Goal: Task Accomplishment & Management: Complete application form

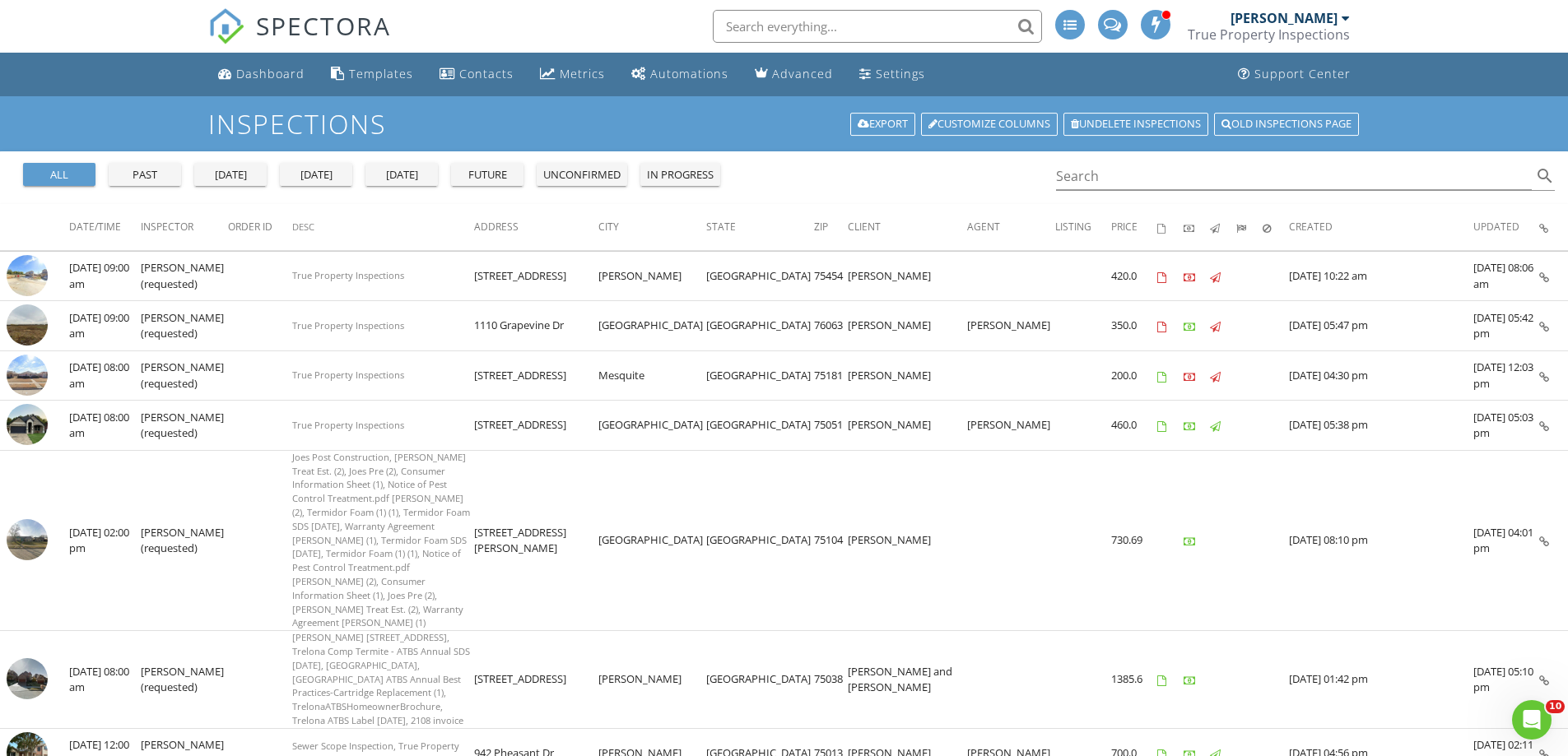
click at [1342, 21] on div at bounding box center [1346, 17] width 9 height 13
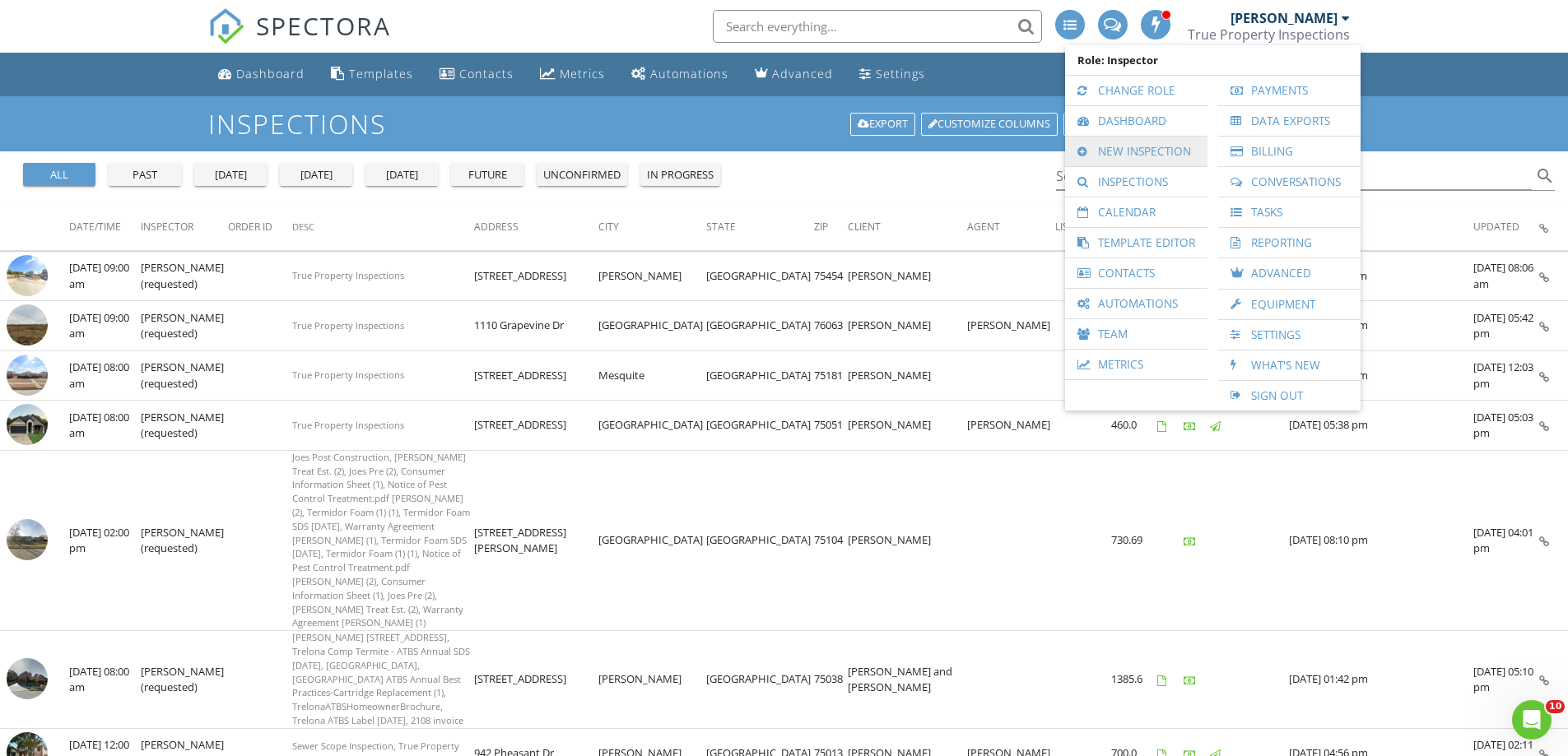
click at [1130, 149] on link "New Inspection" at bounding box center [1136, 151] width 126 height 30
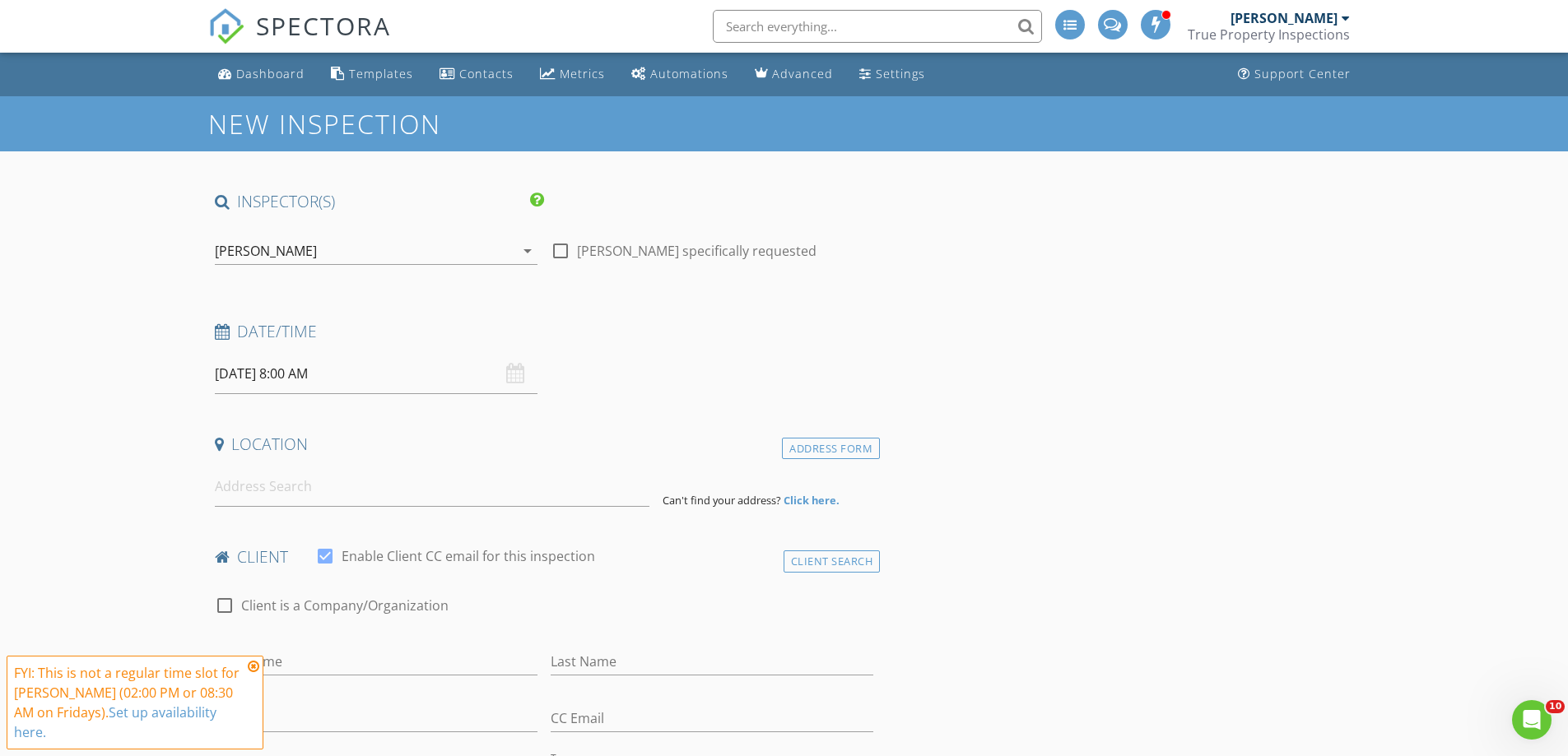
click at [559, 249] on div at bounding box center [560, 250] width 28 height 28
checkbox input "true"
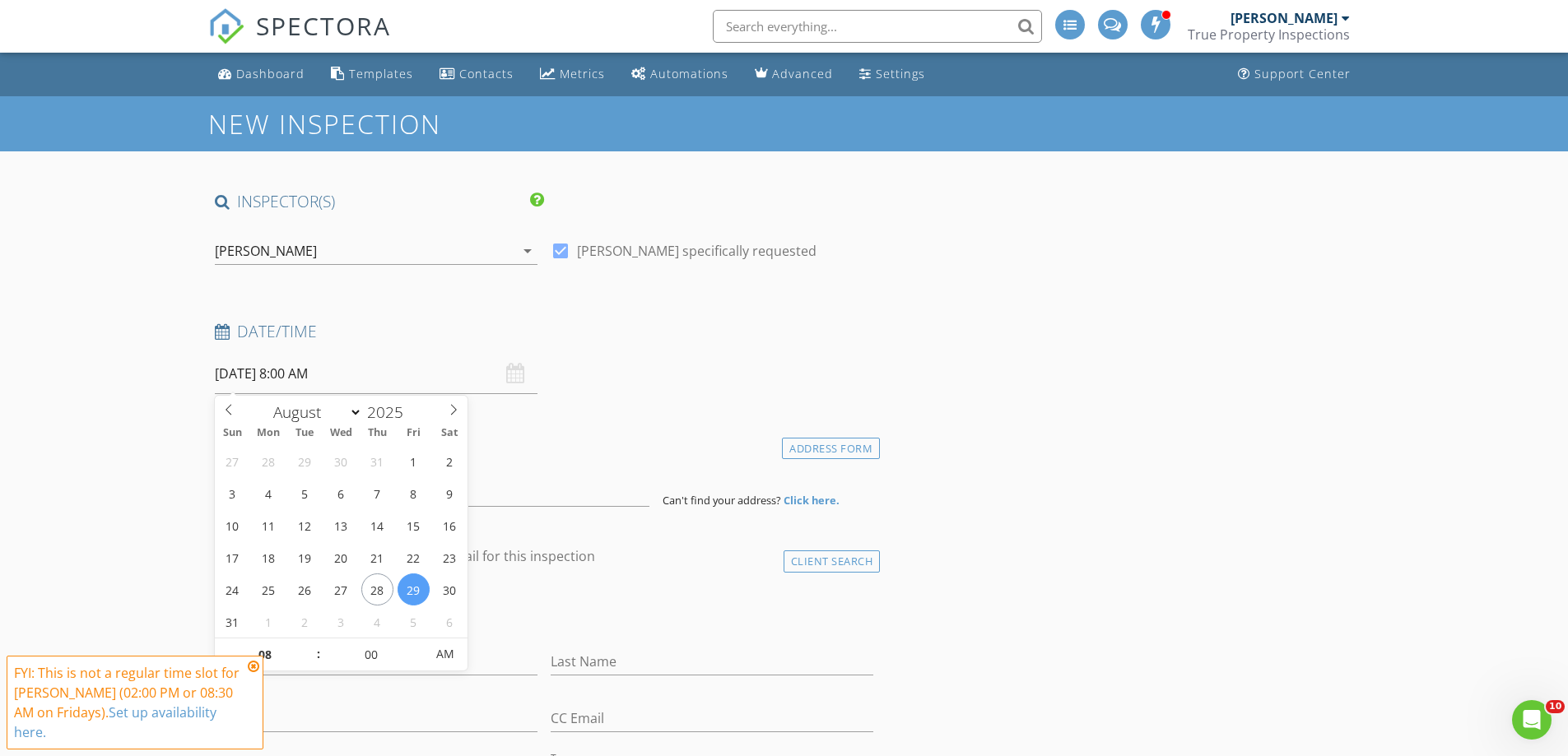
click at [407, 377] on input "08/29/2025 8:00 AM" at bounding box center [376, 373] width 323 height 40
type input "08/30/2025 8:00 AM"
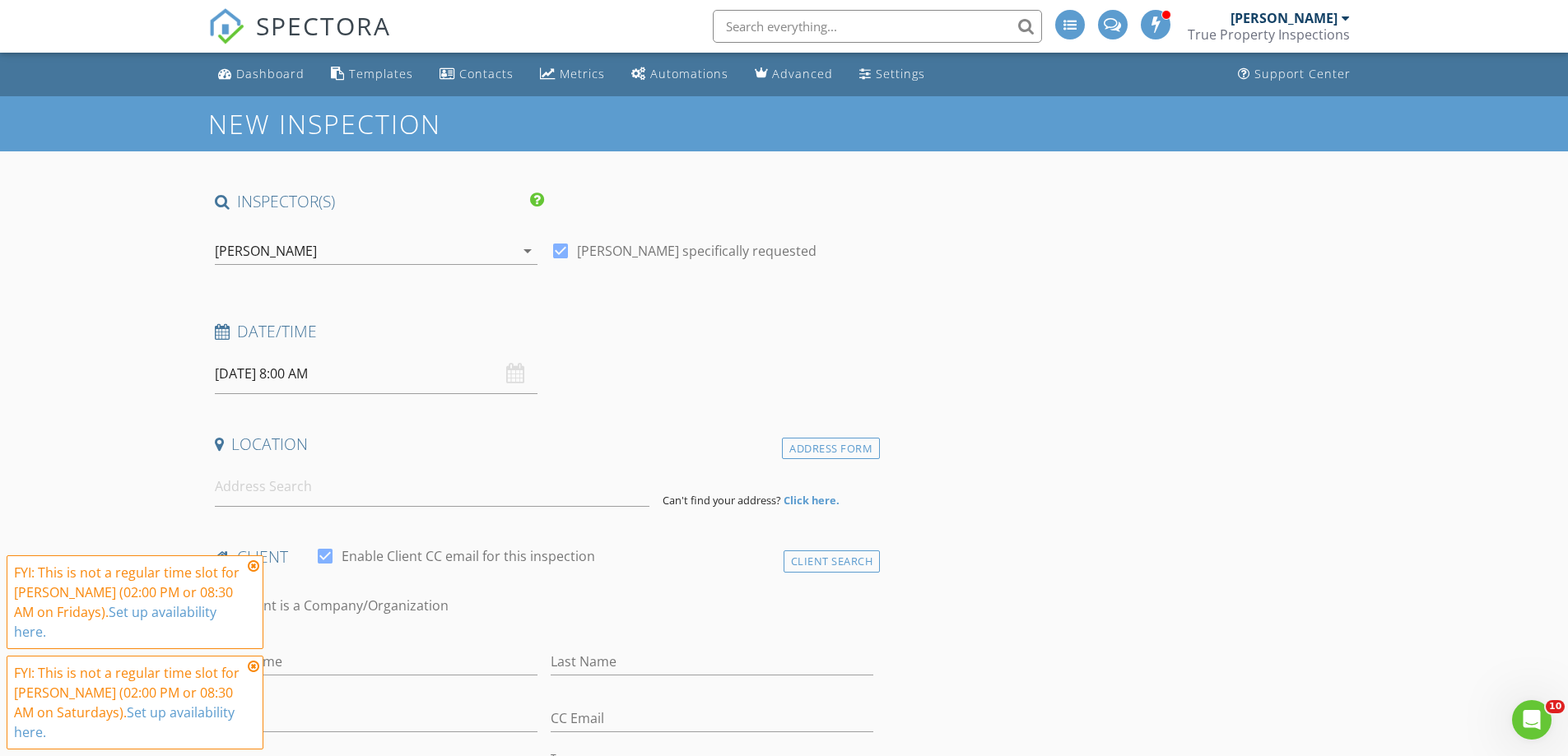
drag, startPoint x: 251, startPoint y: 601, endPoint x: 250, endPoint y: 615, distance: 14.0
click at [252, 572] on icon at bounding box center [253, 566] width 11 height 13
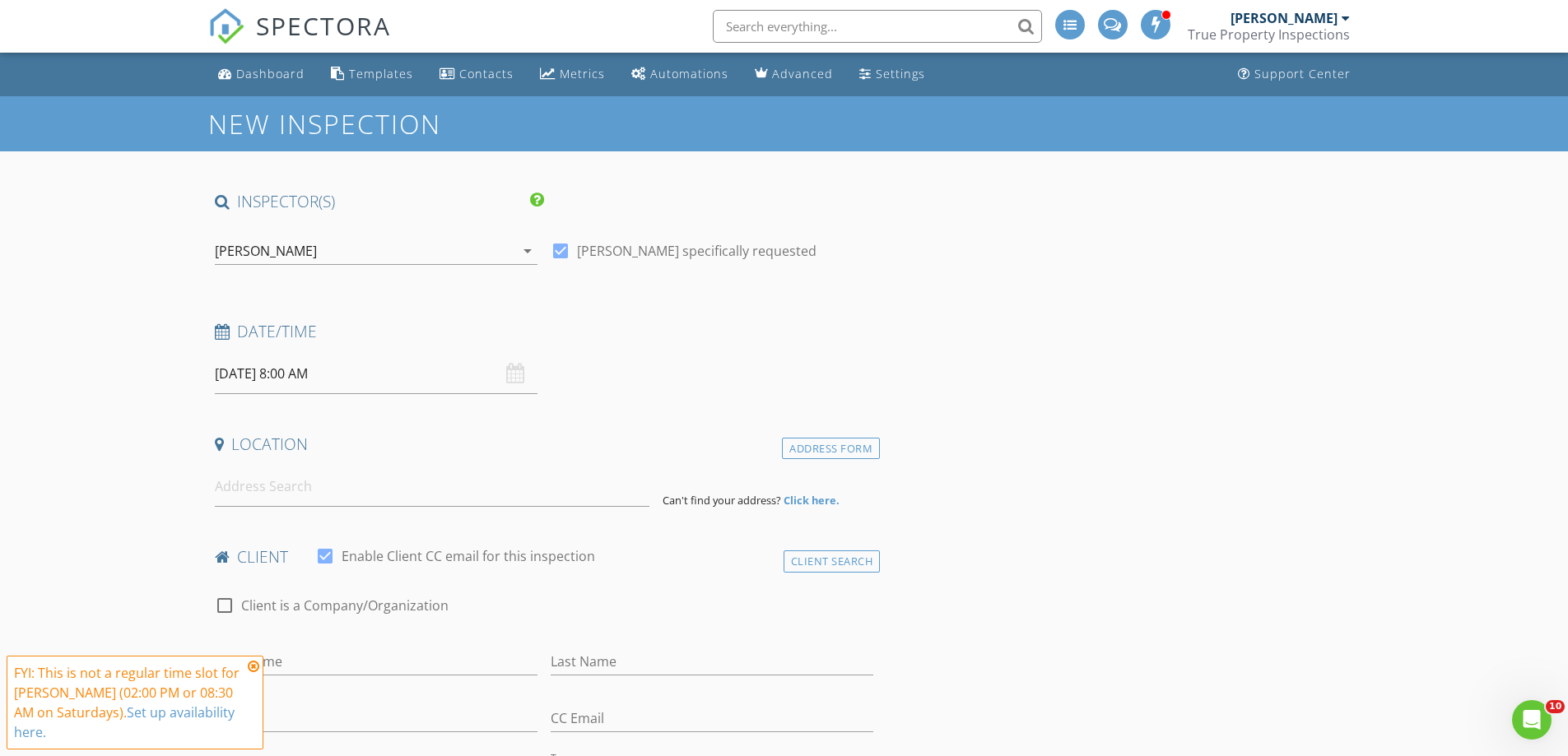
click at [249, 673] on icon at bounding box center [253, 665] width 11 height 13
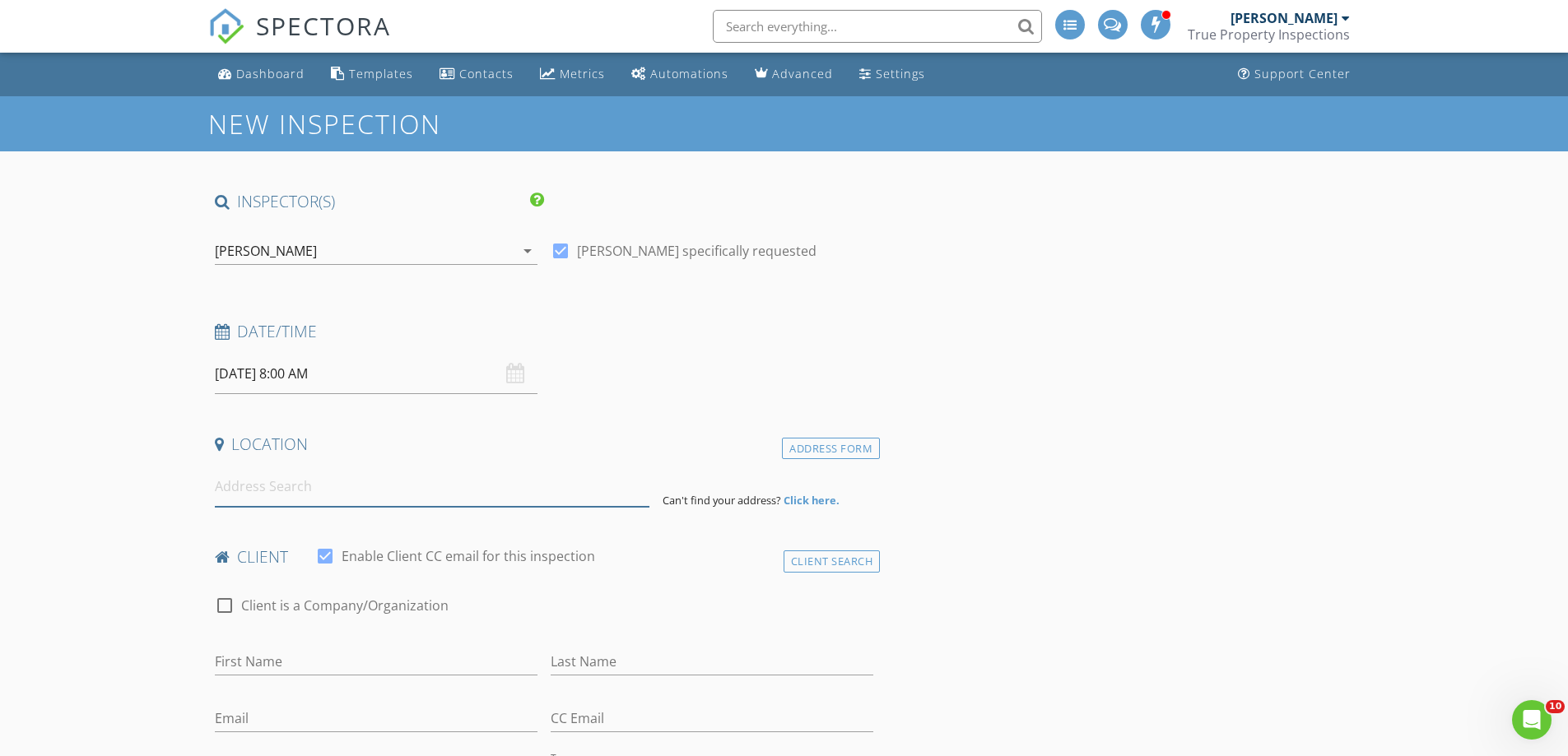
click at [258, 492] on input at bounding box center [432, 486] width 434 height 40
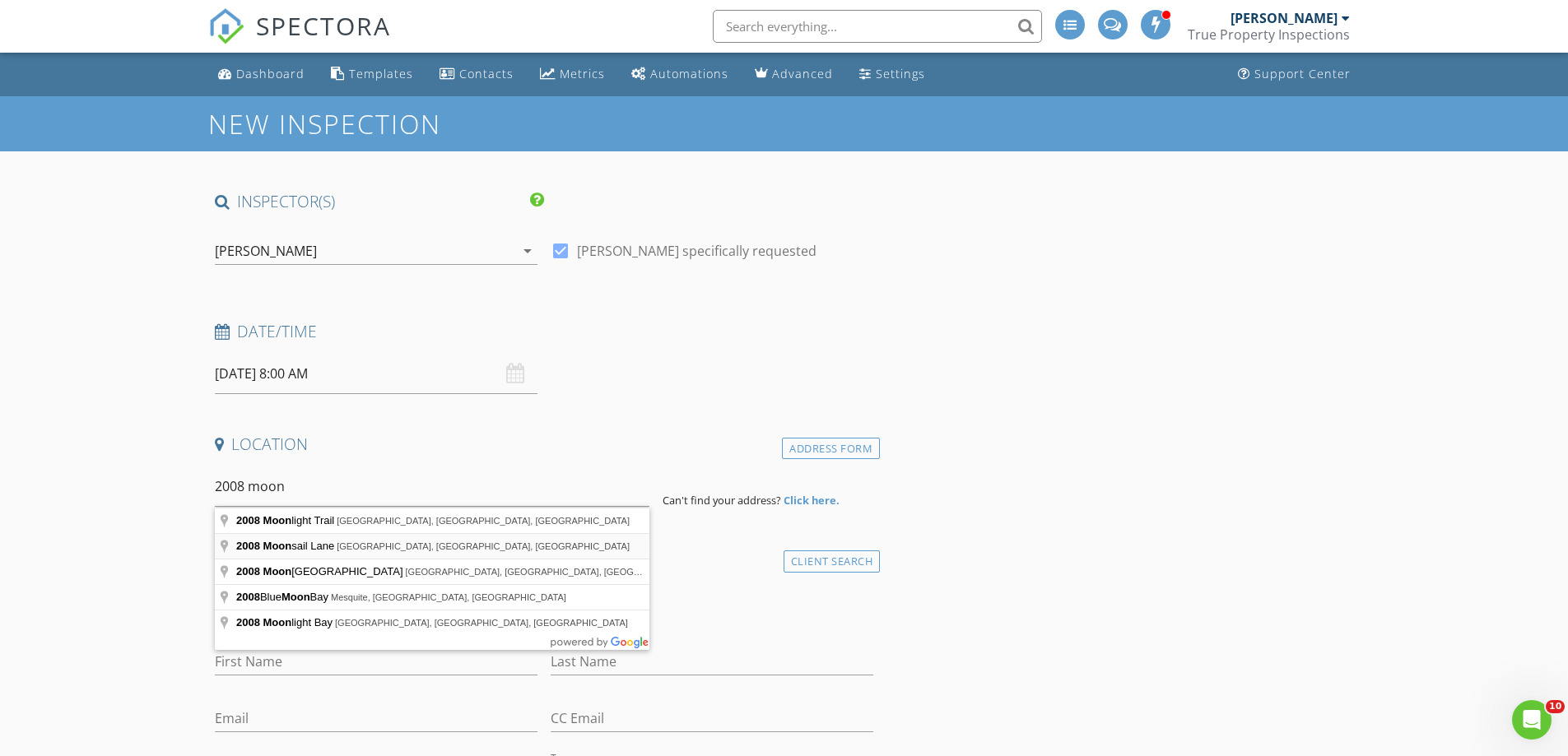
type input "2008 Moonsail Lane, Denton, TX, USA"
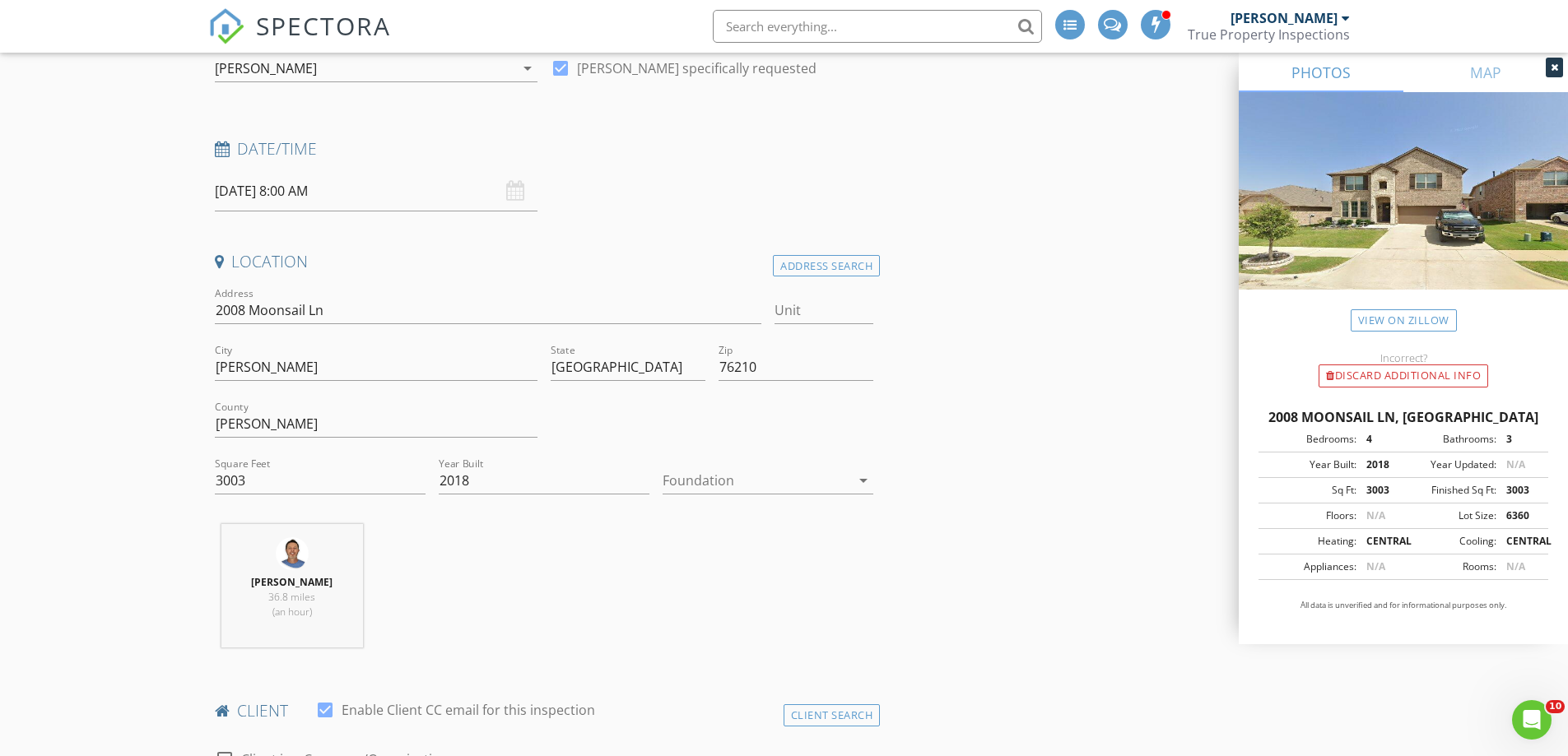
scroll to position [220, 0]
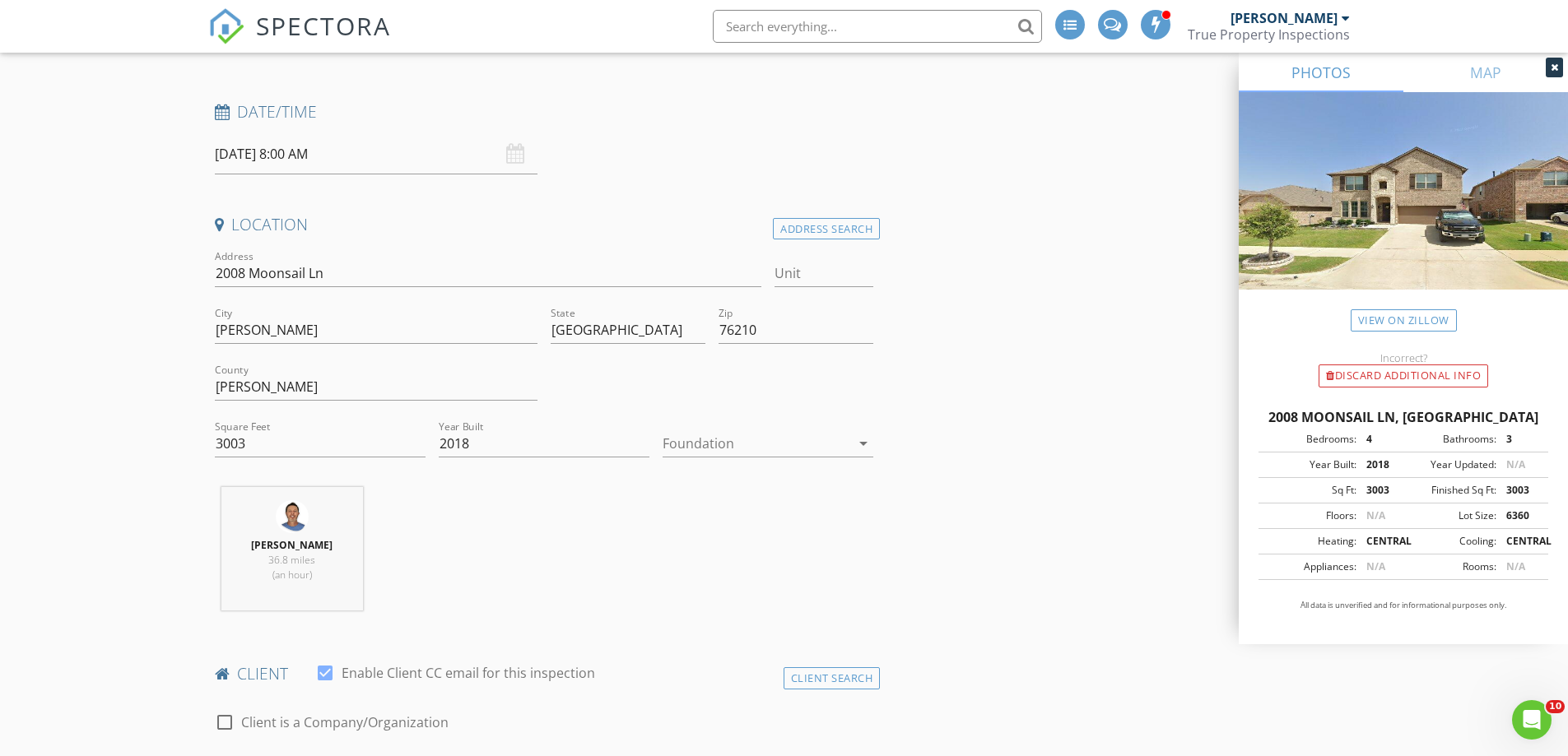
click at [808, 448] on div at bounding box center [756, 443] width 188 height 26
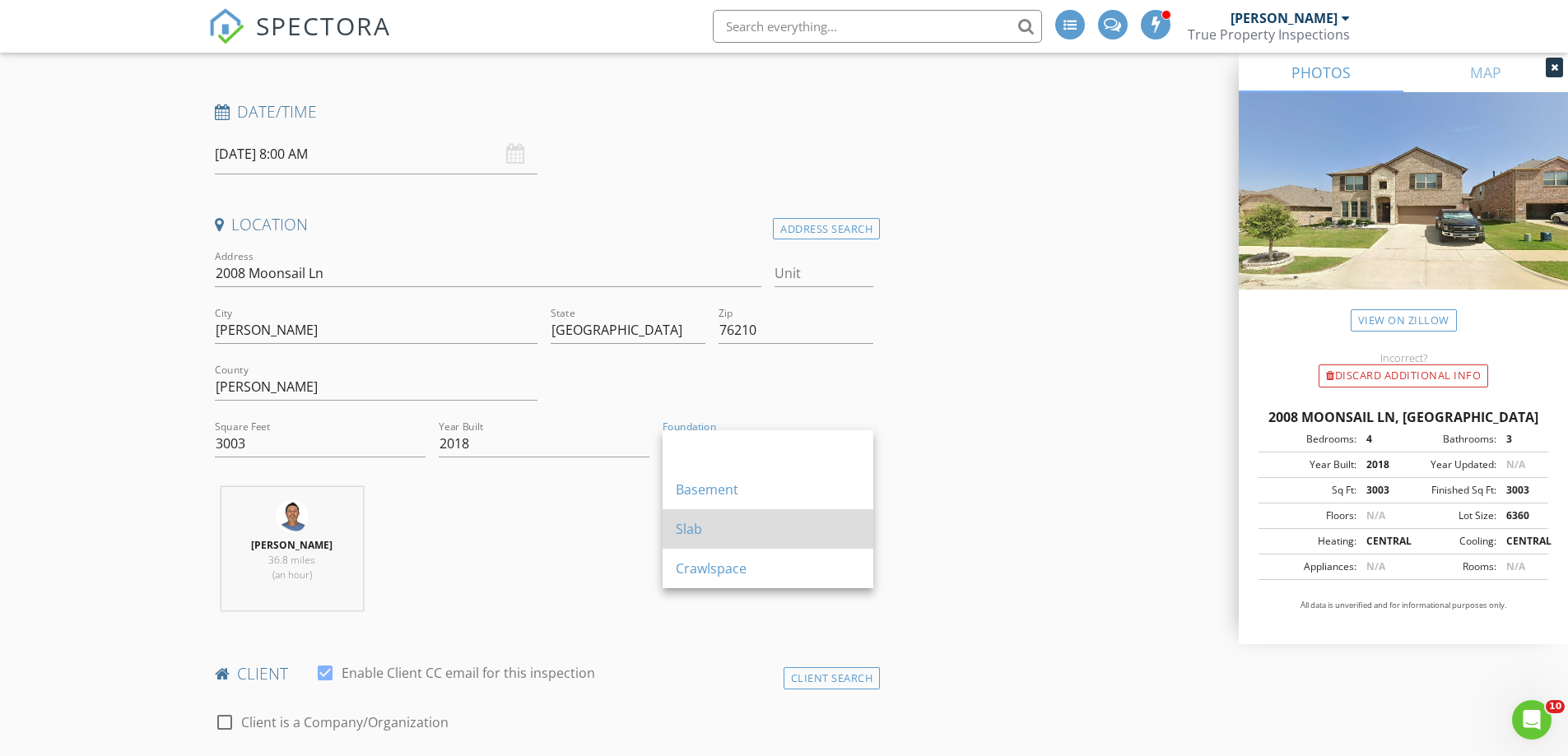
click at [739, 526] on div "Slab" at bounding box center [768, 529] width 185 height 20
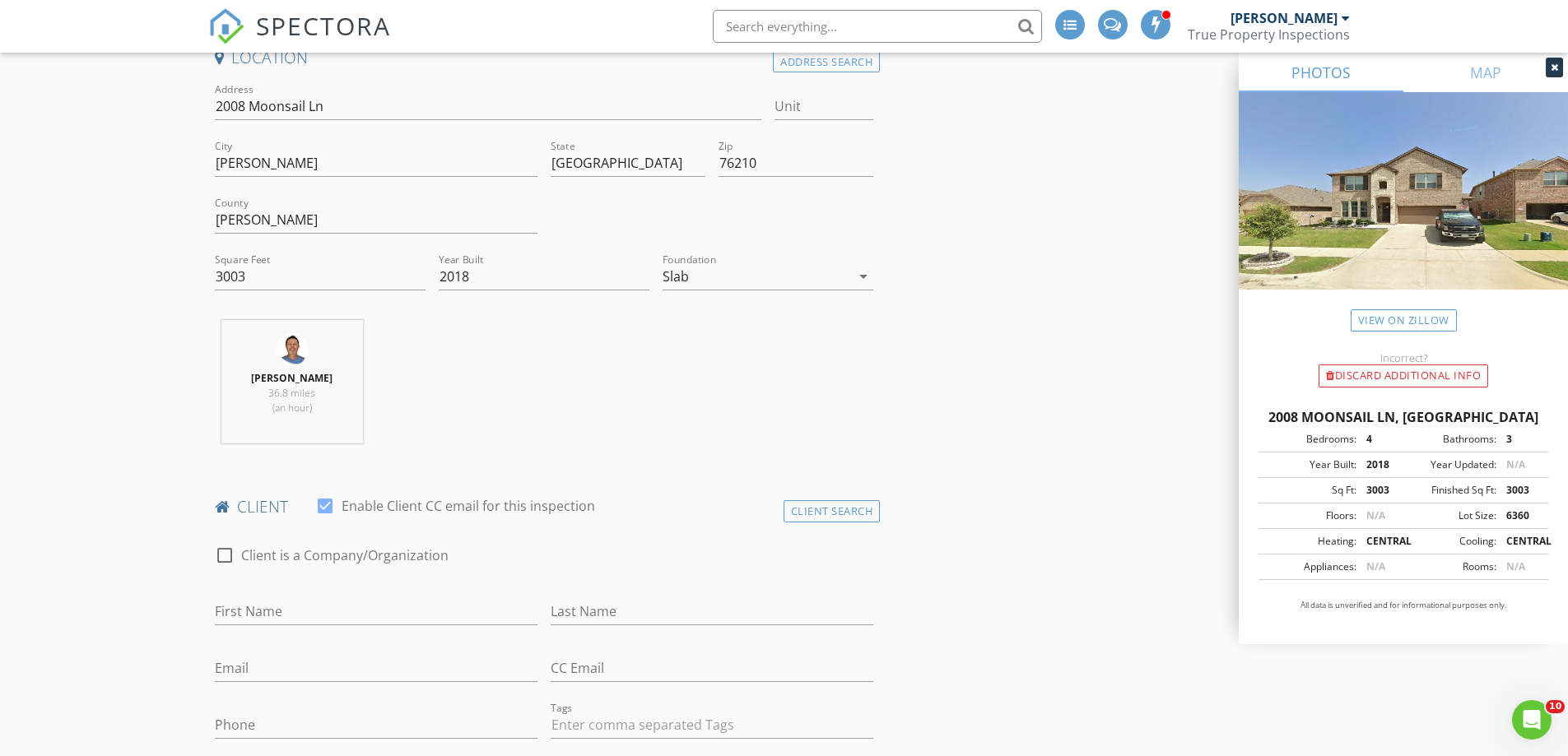
scroll to position [548, 0]
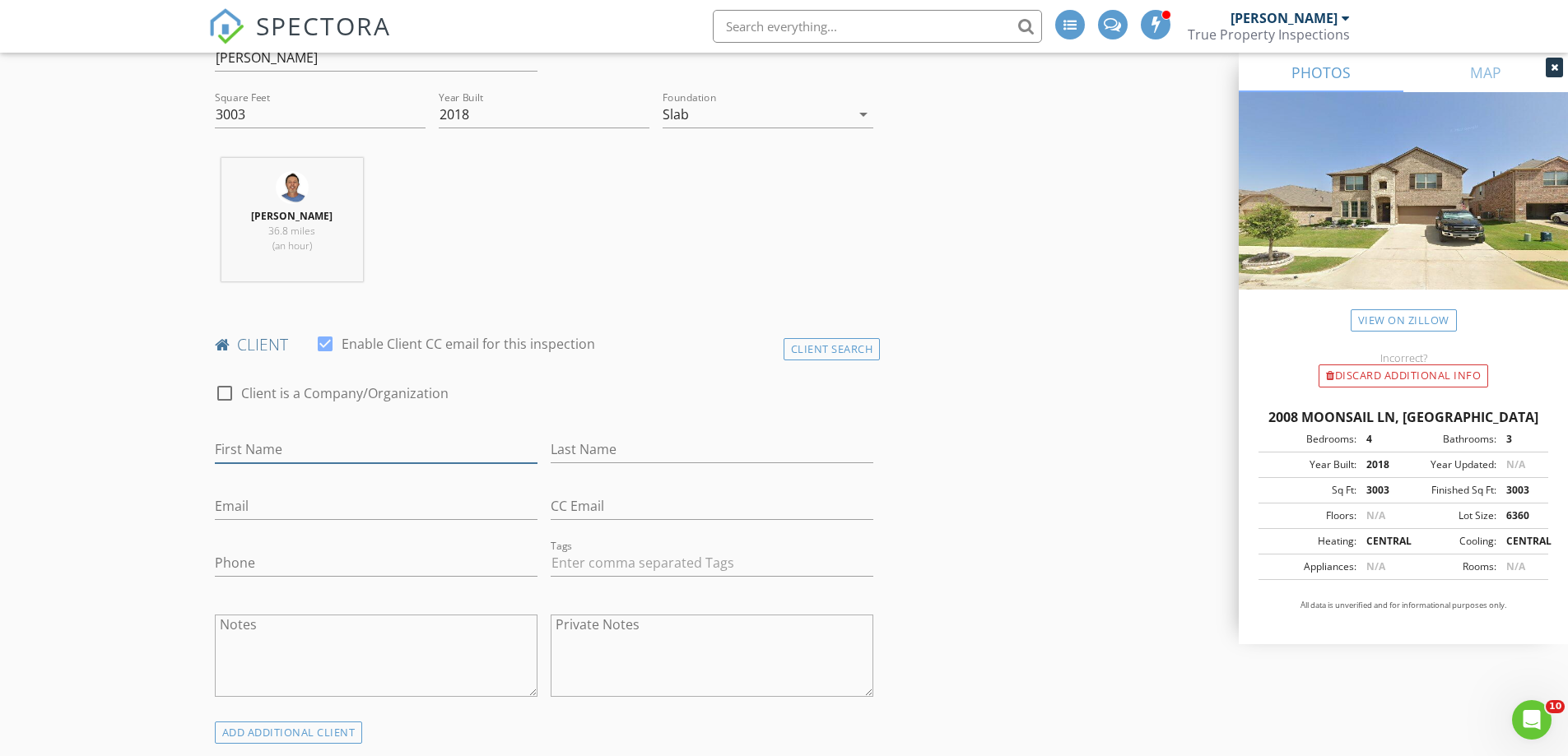
click at [300, 445] on input "First Name" at bounding box center [376, 449] width 323 height 27
type input "[PERSON_NAME]"
type input "Nwobodo"
click at [251, 504] on input "Email" at bounding box center [376, 507] width 323 height 27
type input "[EMAIL_ADDRESS][DOMAIN_NAME]"
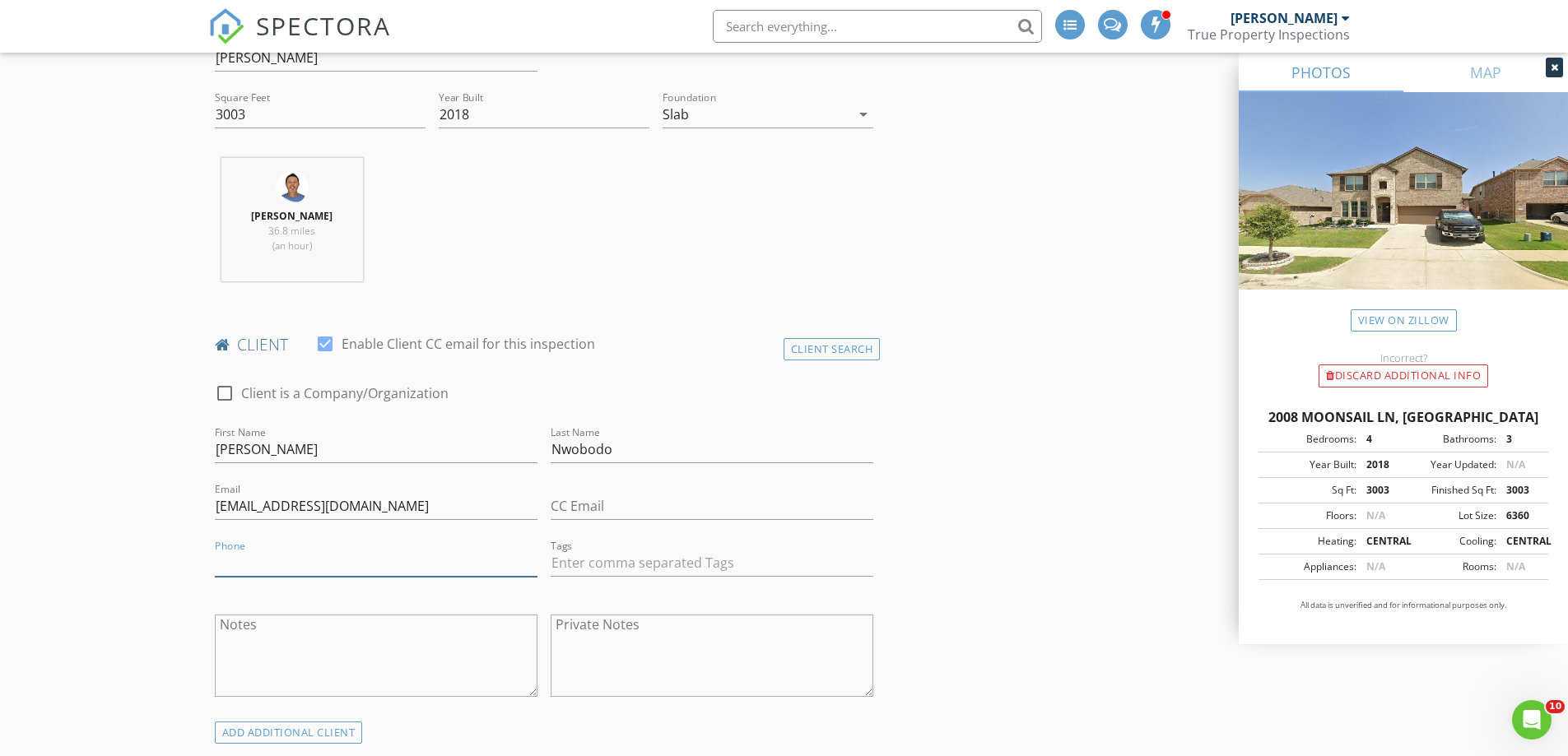
click at [270, 566] on input "Phone" at bounding box center [376, 563] width 323 height 27
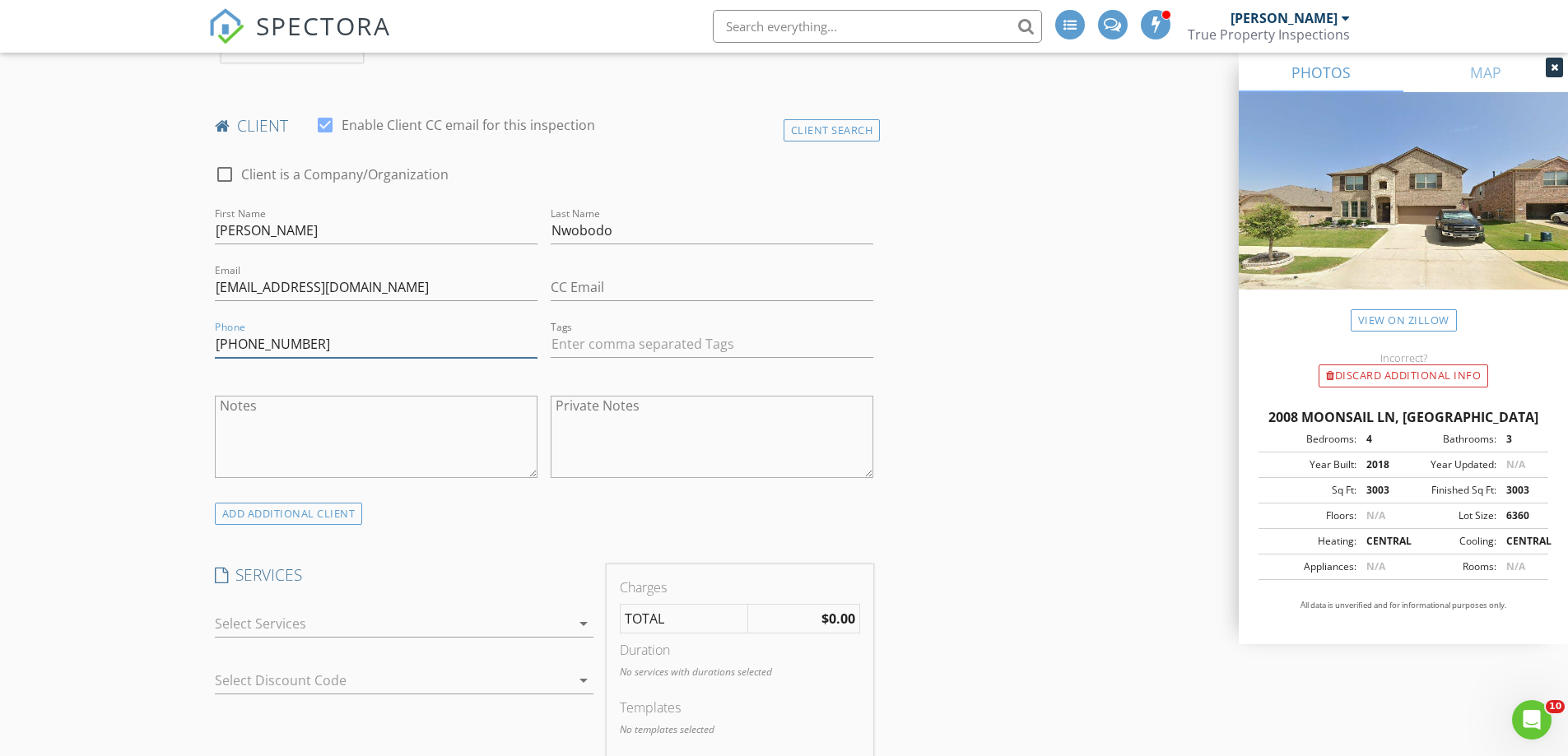
scroll to position [987, 0]
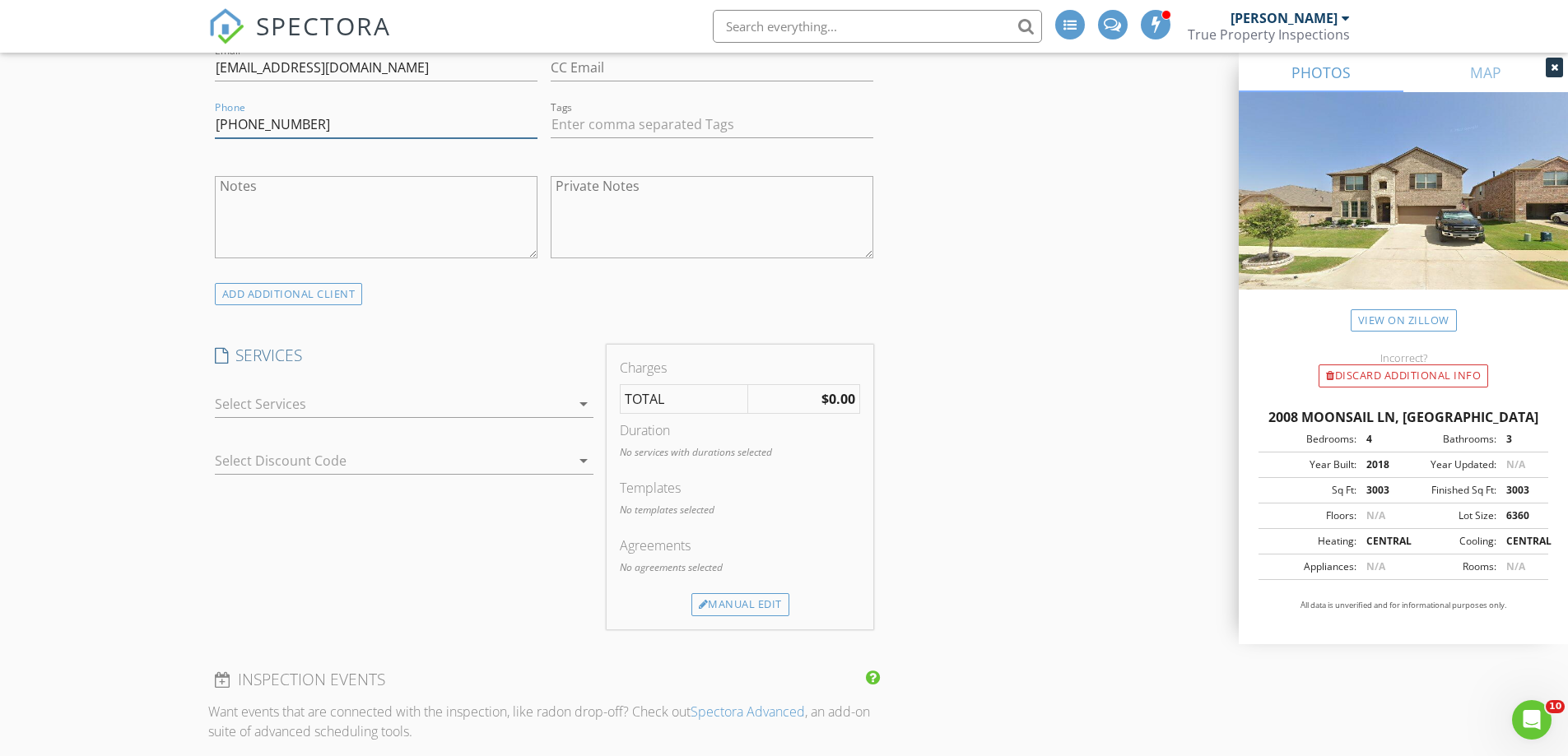
type input "[PHONE_NUMBER]"
click at [310, 397] on div at bounding box center [392, 403] width 355 height 26
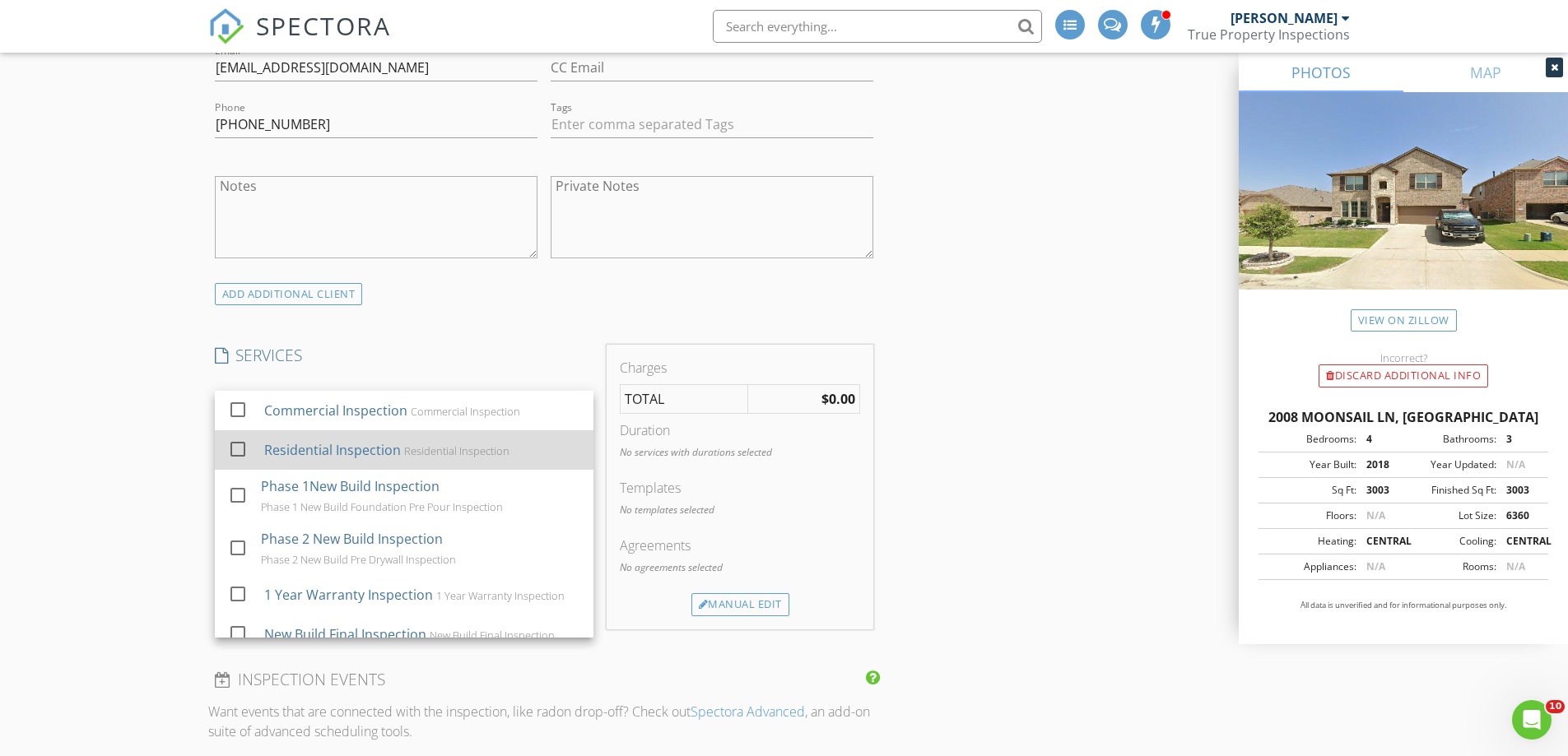
click at [299, 450] on div "Residential Inspection" at bounding box center [332, 449] width 137 height 20
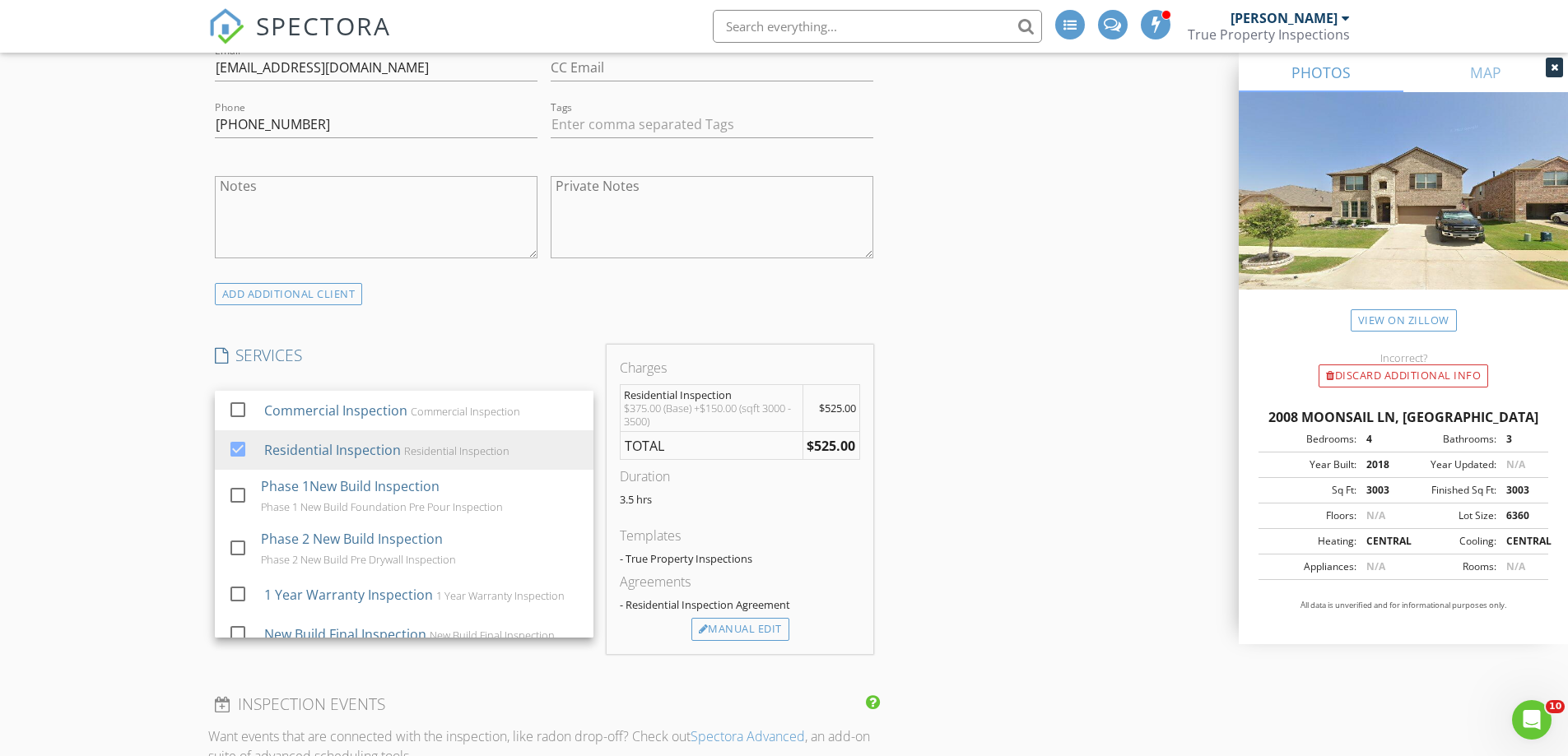
click at [186, 500] on div "New Inspection INSPECTOR(S) check_box Jeff Jordan PRIMARY Jeff Jordan arrow_dro…" at bounding box center [784, 628] width 1568 height 3038
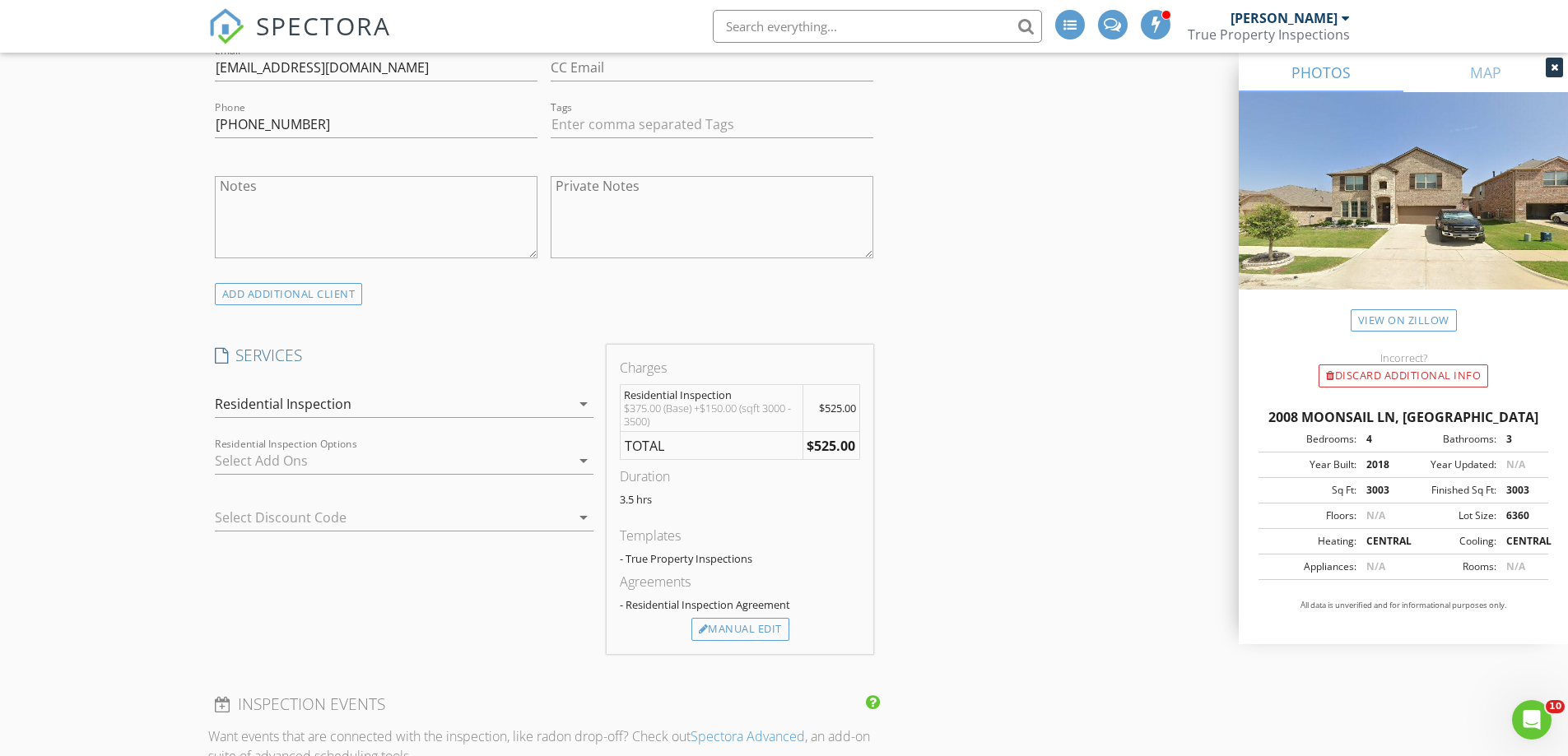
click at [367, 457] on div at bounding box center [392, 460] width 355 height 26
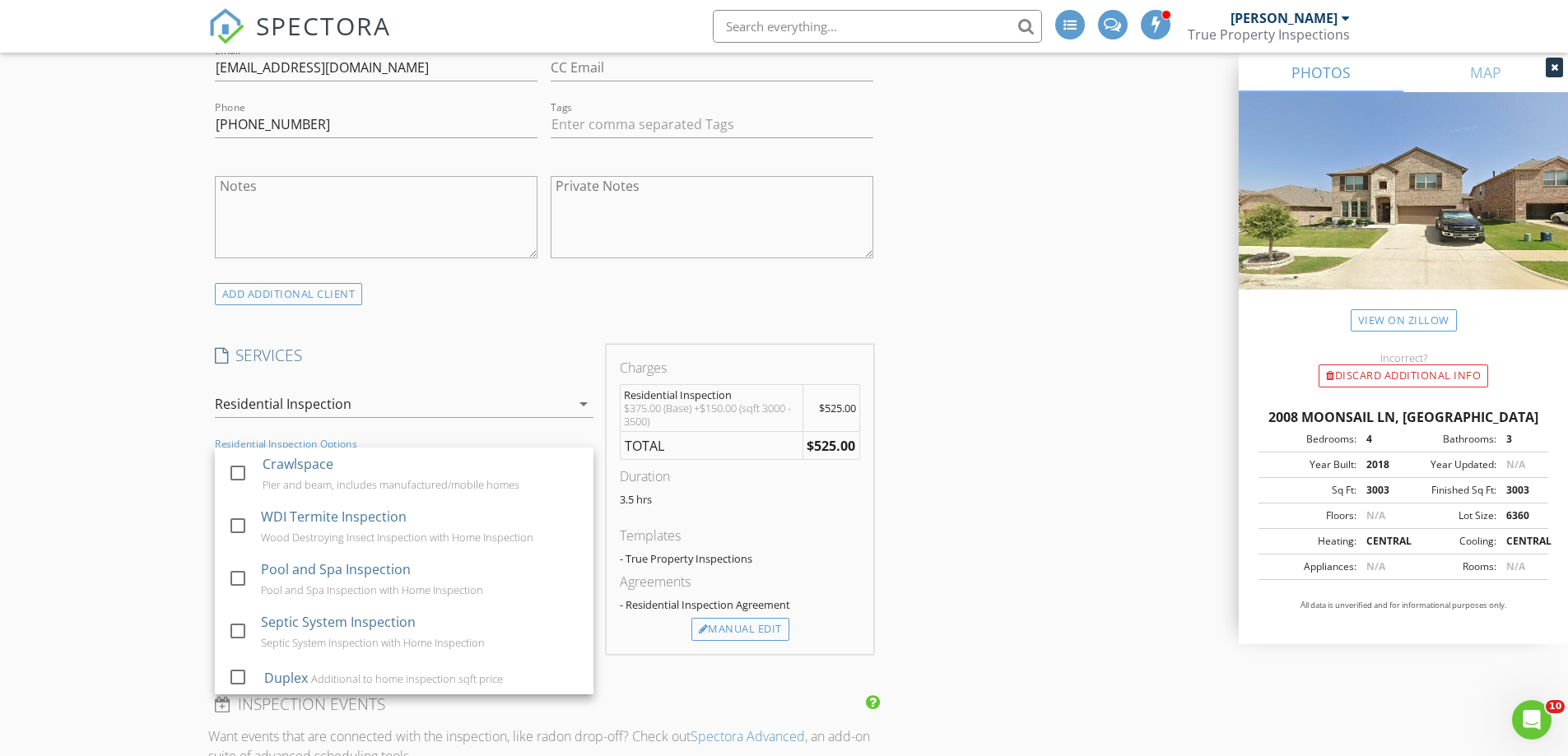
click at [127, 519] on div "New Inspection INSPECTOR(S) check_box Jeff Jordan PRIMARY Jeff Jordan arrow_dro…" at bounding box center [784, 628] width 1568 height 3038
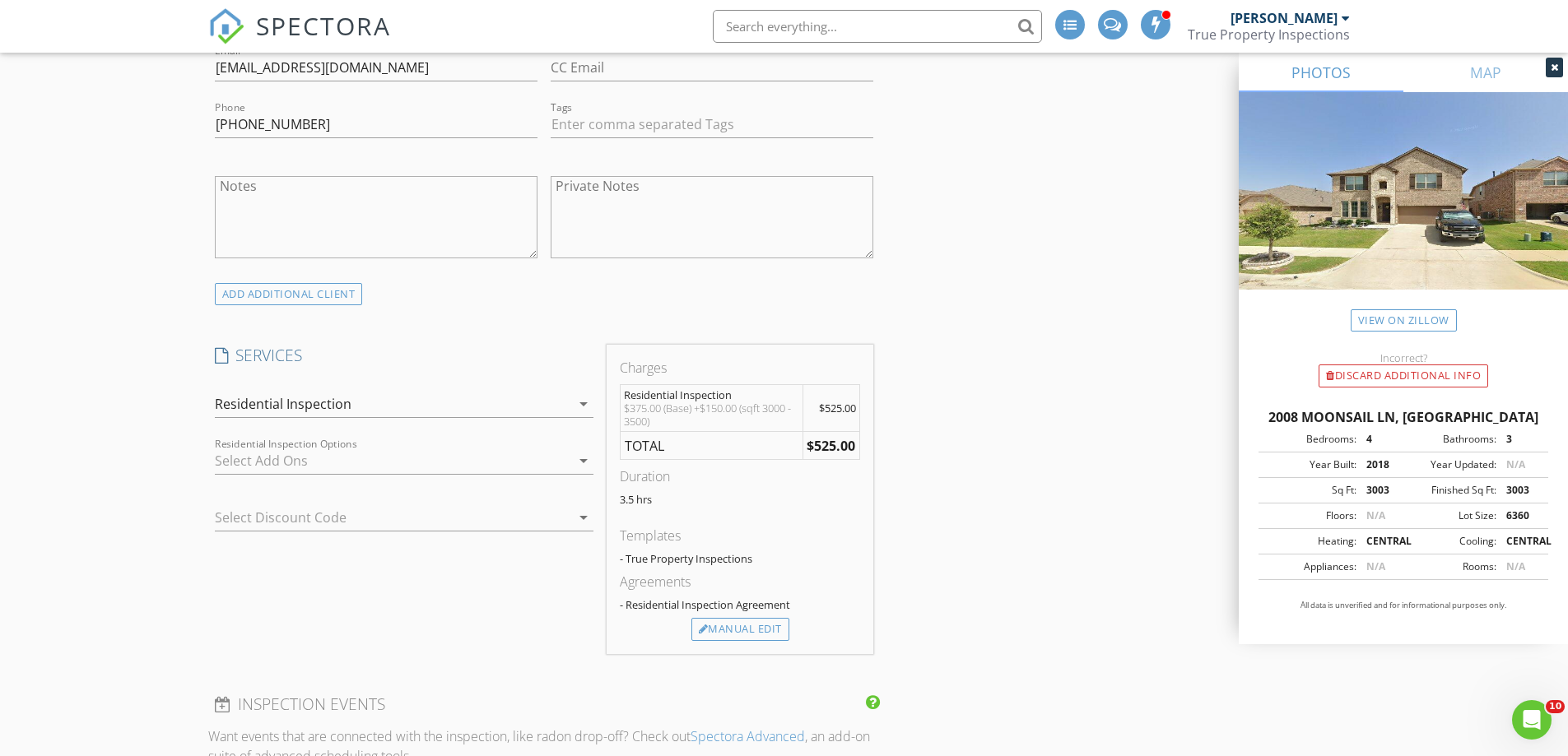
click at [426, 402] on div "Residential Inspection" at bounding box center [392, 403] width 355 height 26
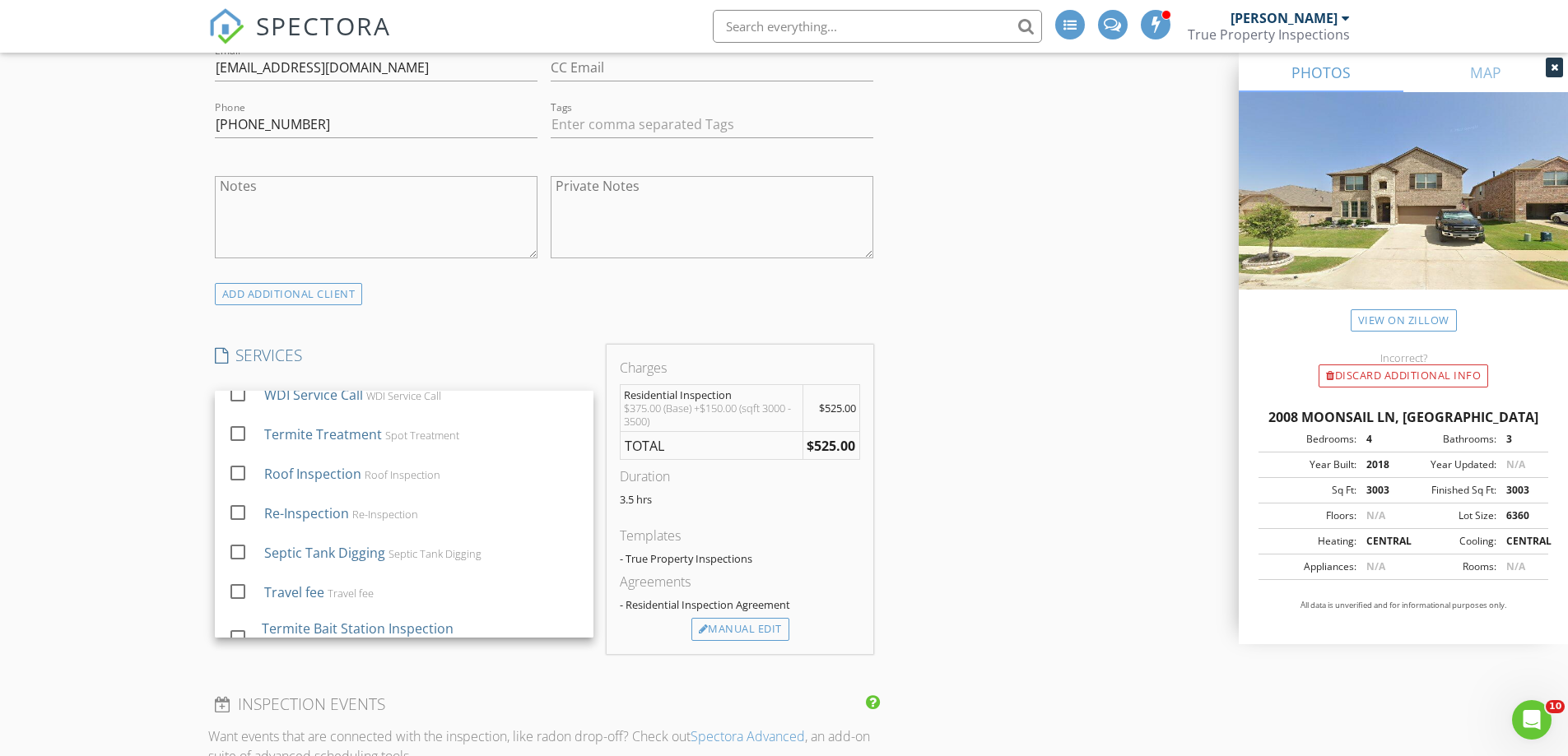
scroll to position [548, 0]
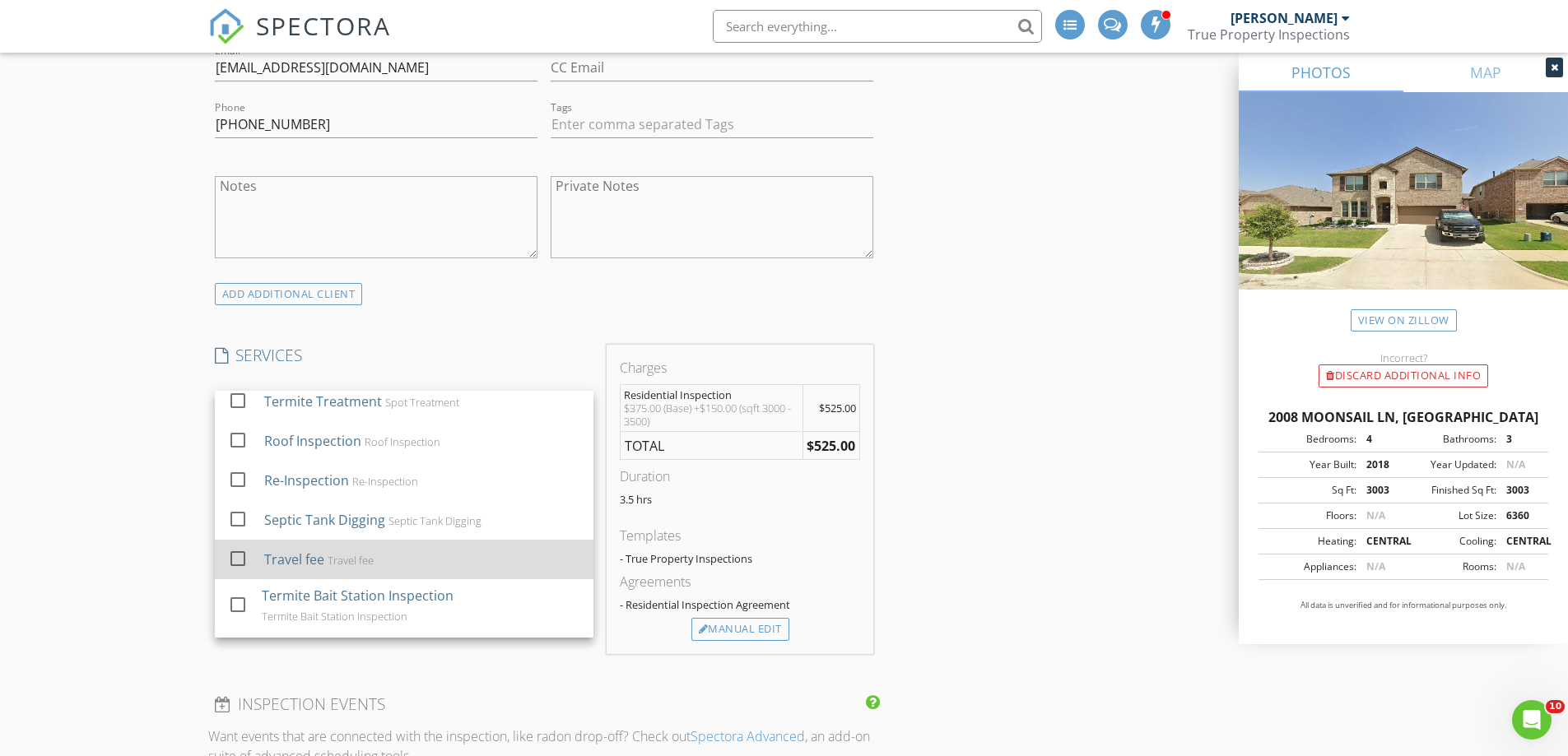
click at [333, 552] on div "Travel fee Travel fee" at bounding box center [421, 560] width 316 height 33
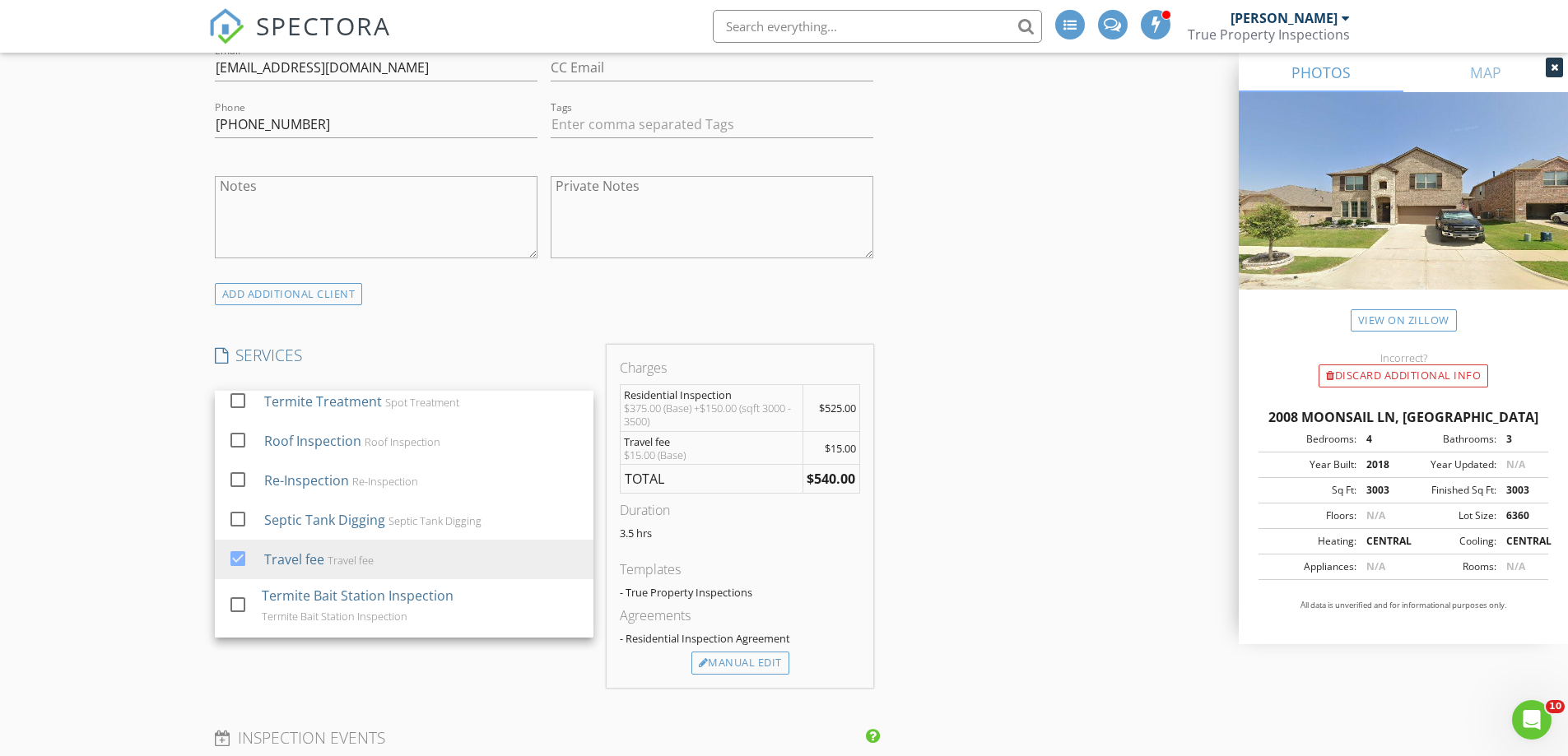
click at [156, 517] on div "New Inspection INSPECTOR(S) check_box Jeff Jordan PRIMARY Jeff Jordan arrow_dro…" at bounding box center [784, 644] width 1568 height 3070
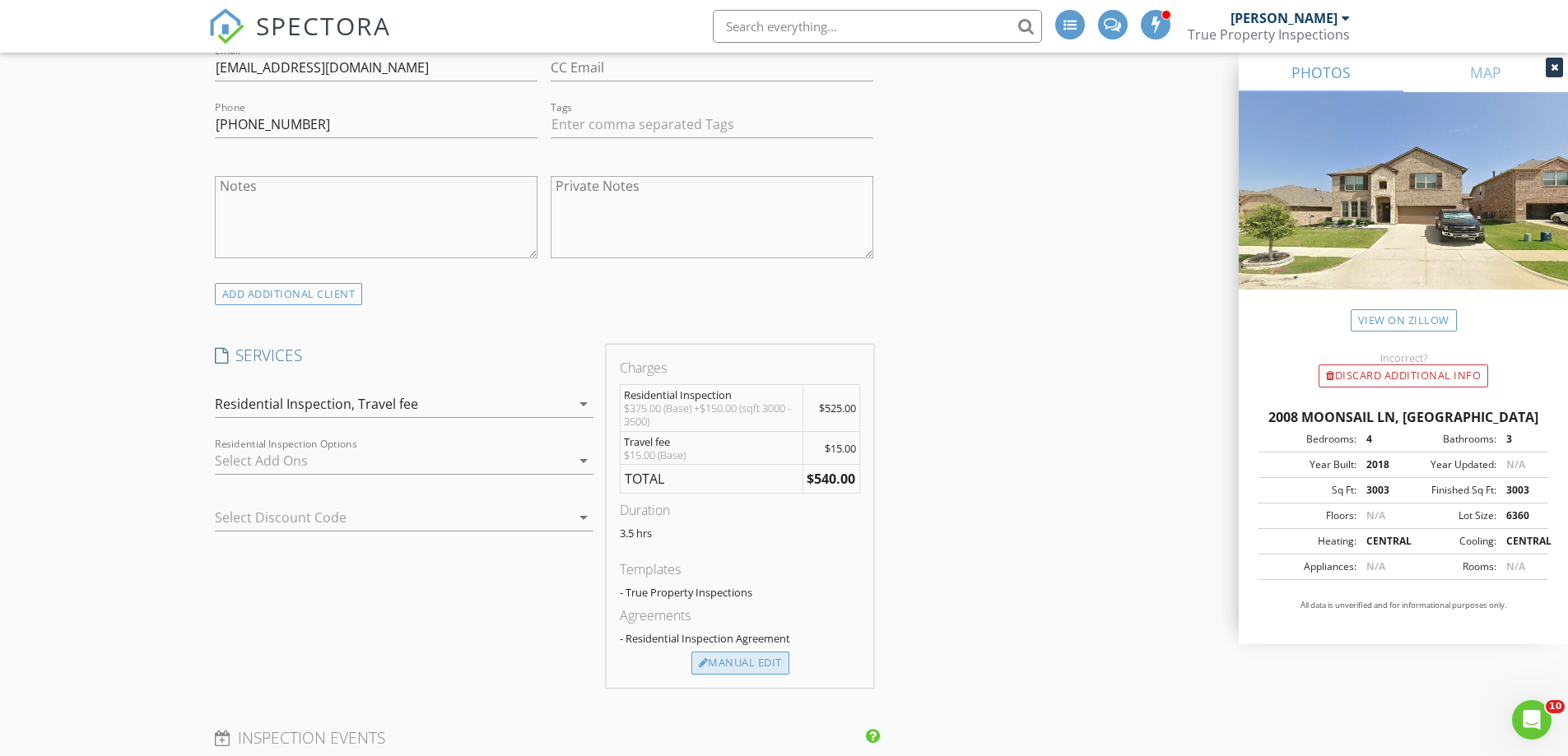
click at [729, 664] on div "Manual Edit" at bounding box center [740, 663] width 98 height 23
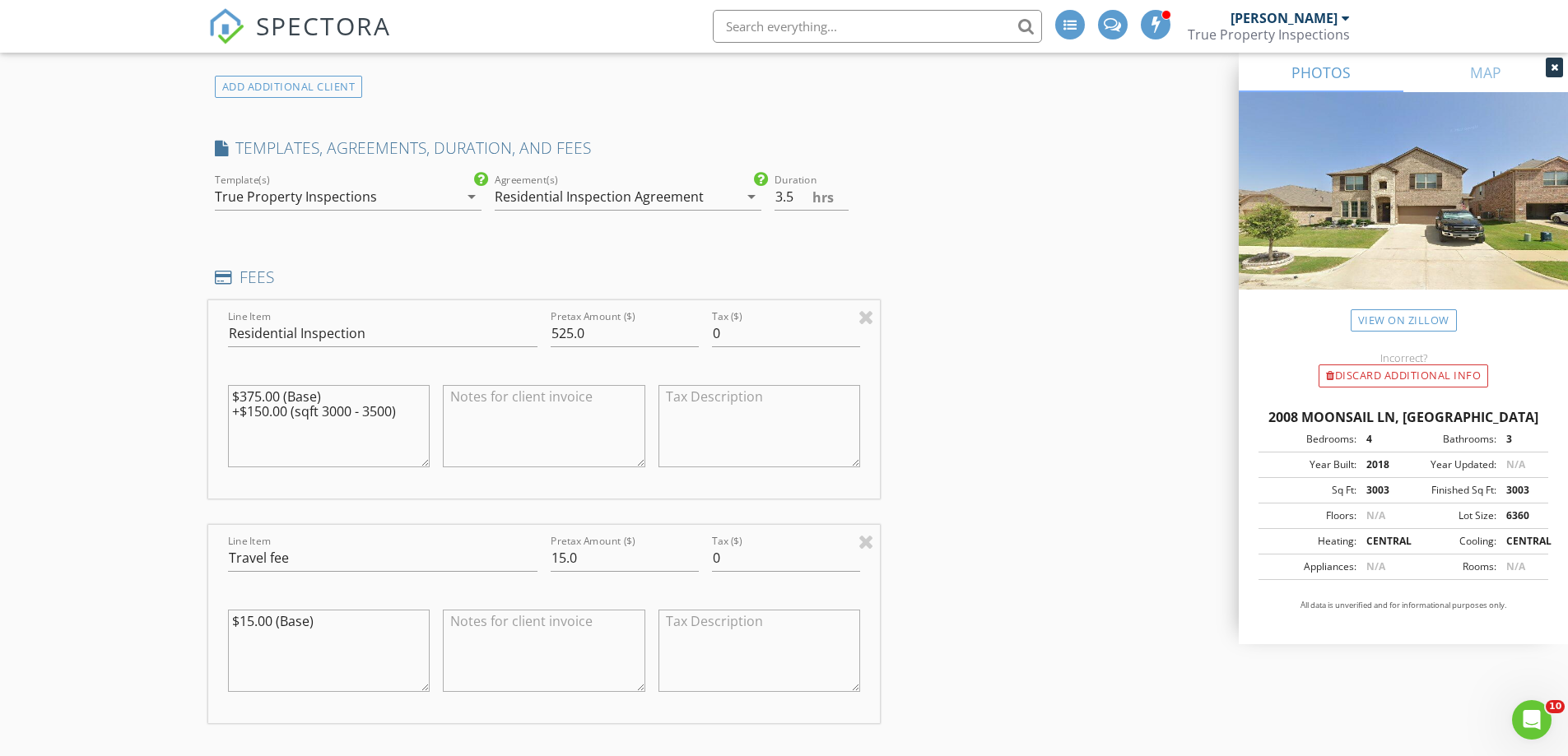
scroll to position [1207, 0]
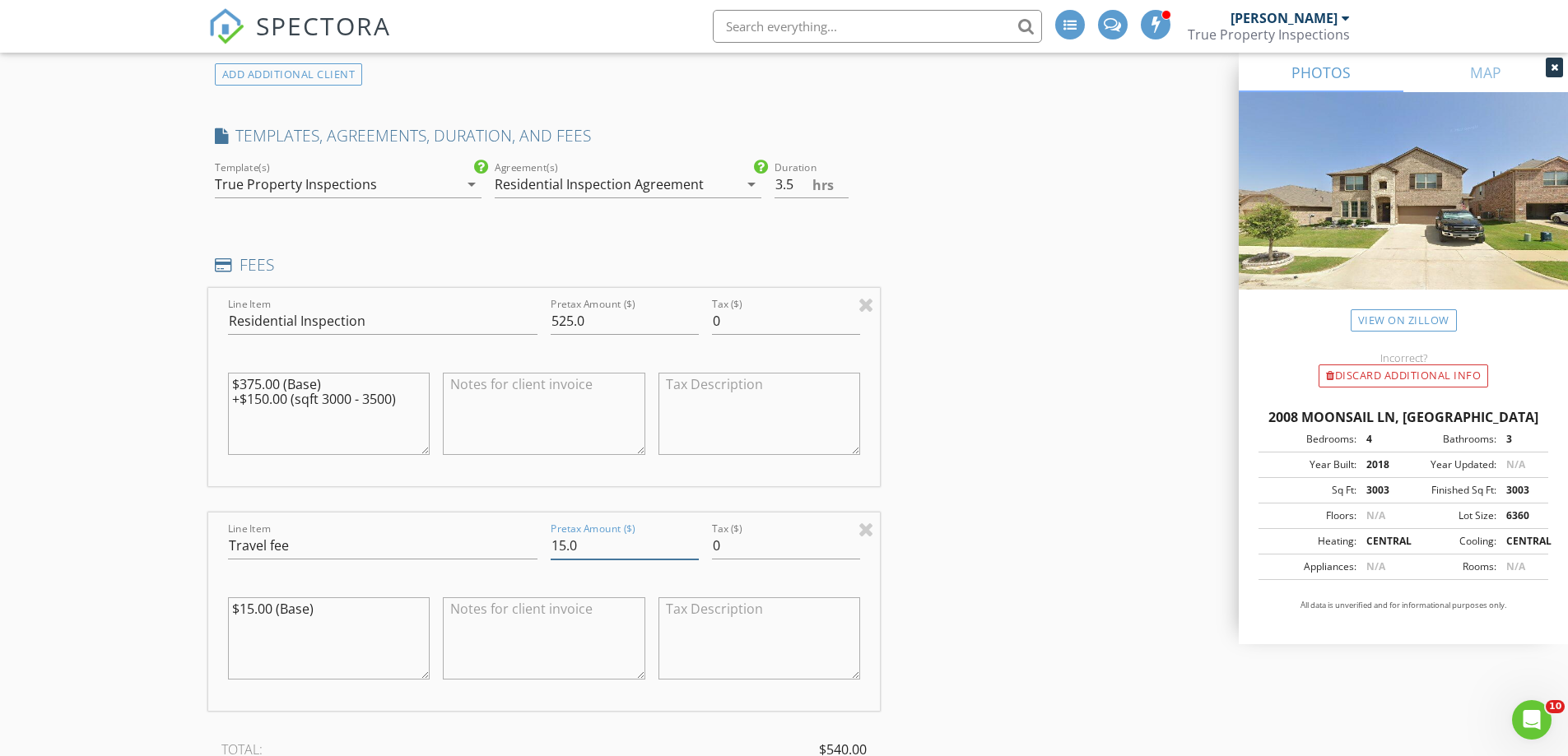
click at [558, 545] on input "15.0" at bounding box center [624, 546] width 148 height 27
type input "25.0"
drag, startPoint x: 320, startPoint y: 608, endPoint x: 208, endPoint y: 597, distance: 112.5
click at [208, 597] on div "Line Item Travel fee Pretax Amount ($) 25.0 Tax ($) 0 $15.00 (Base)" at bounding box center [544, 612] width 672 height 198
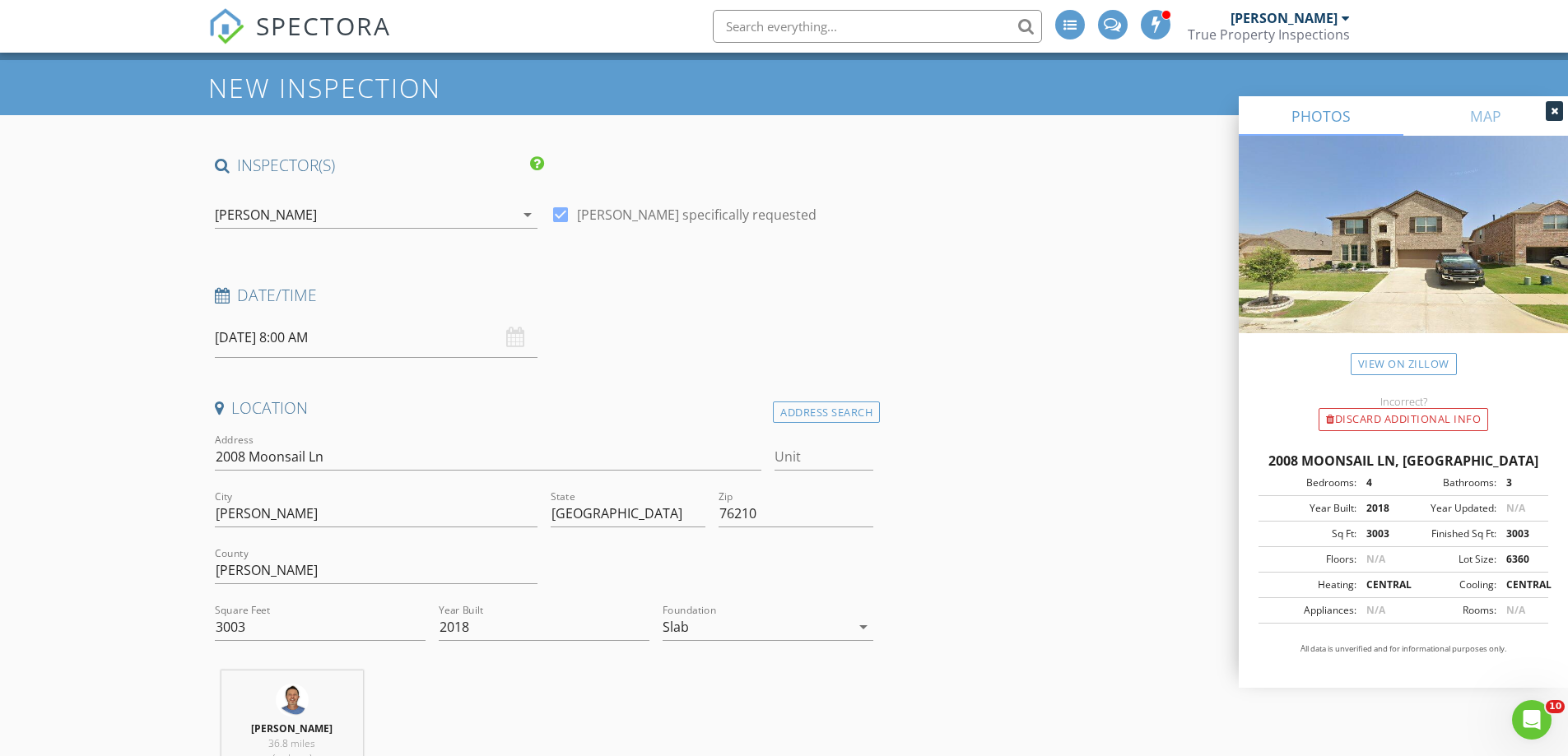
scroll to position [0, 0]
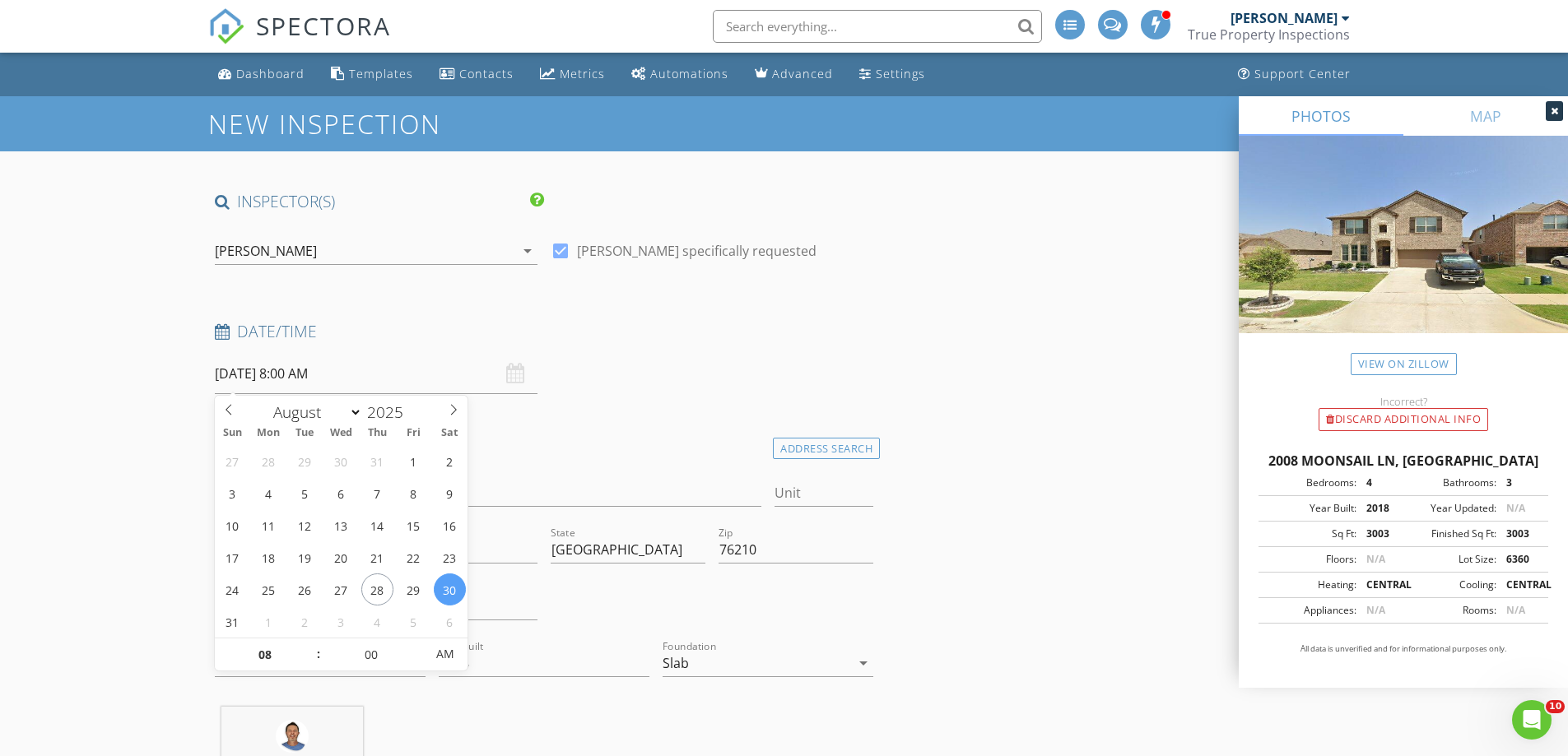
click at [383, 382] on input "[DATE] 8:00 AM" at bounding box center [376, 373] width 323 height 40
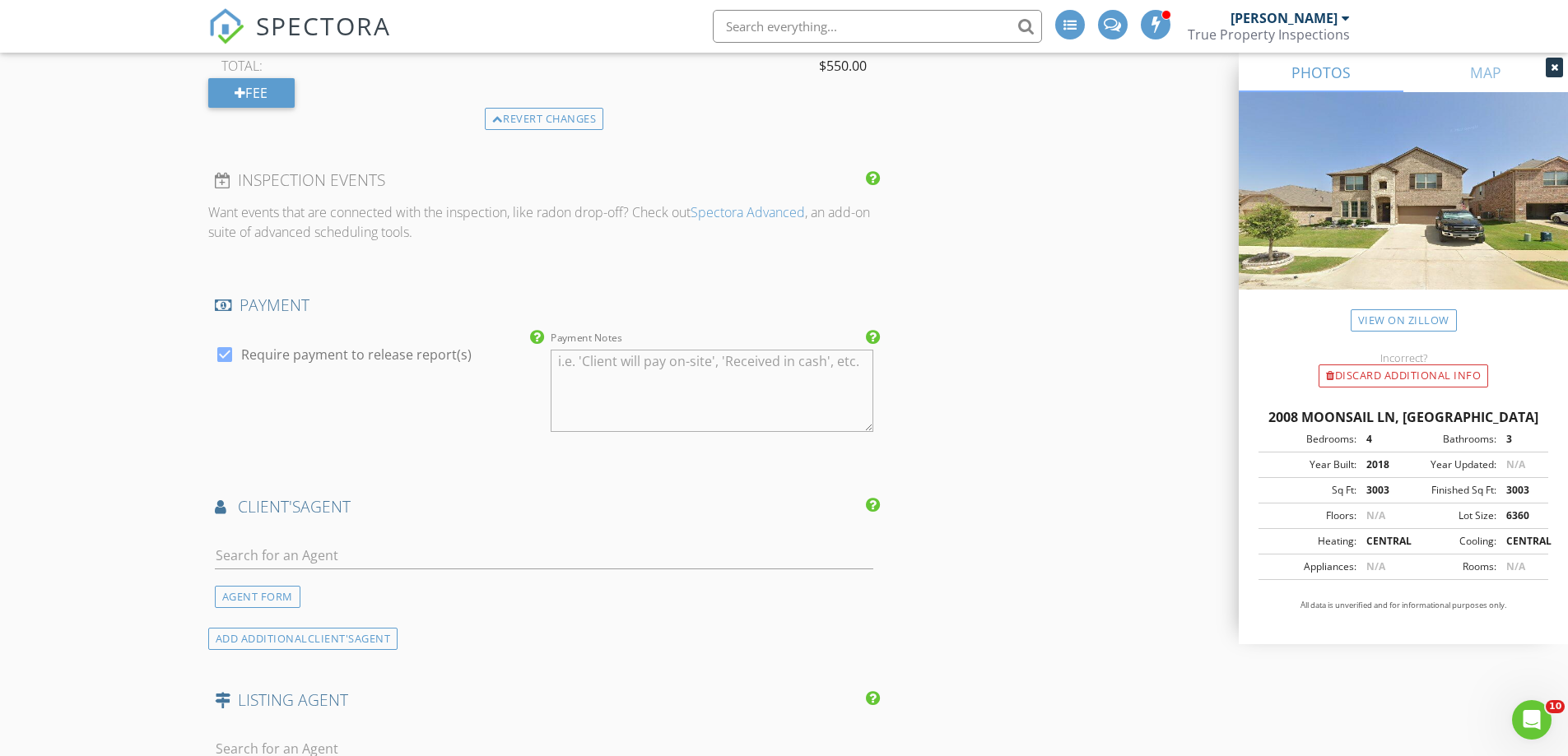
scroll to position [1974, 0]
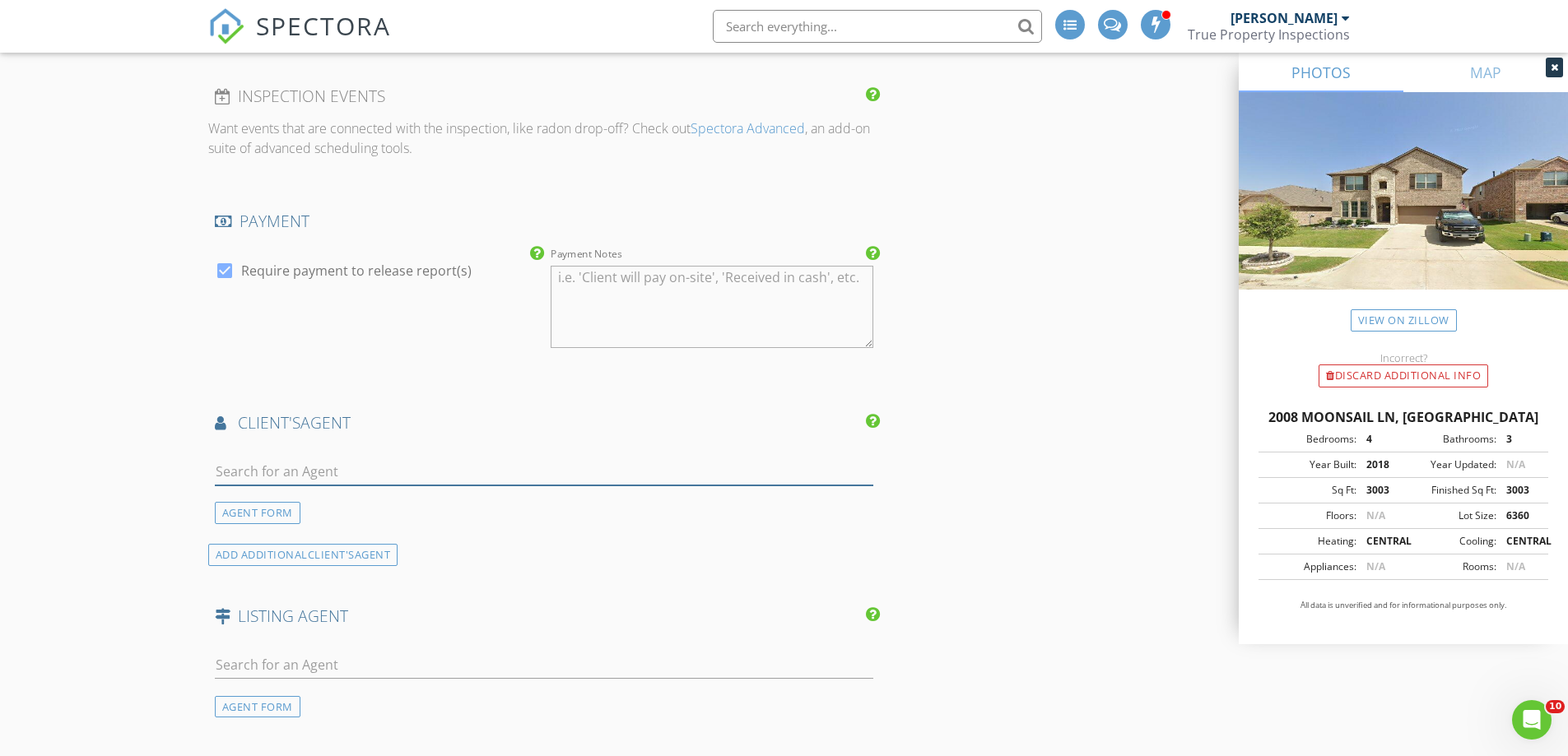
click at [339, 478] on input "text" at bounding box center [543, 472] width 659 height 27
type input "chio"
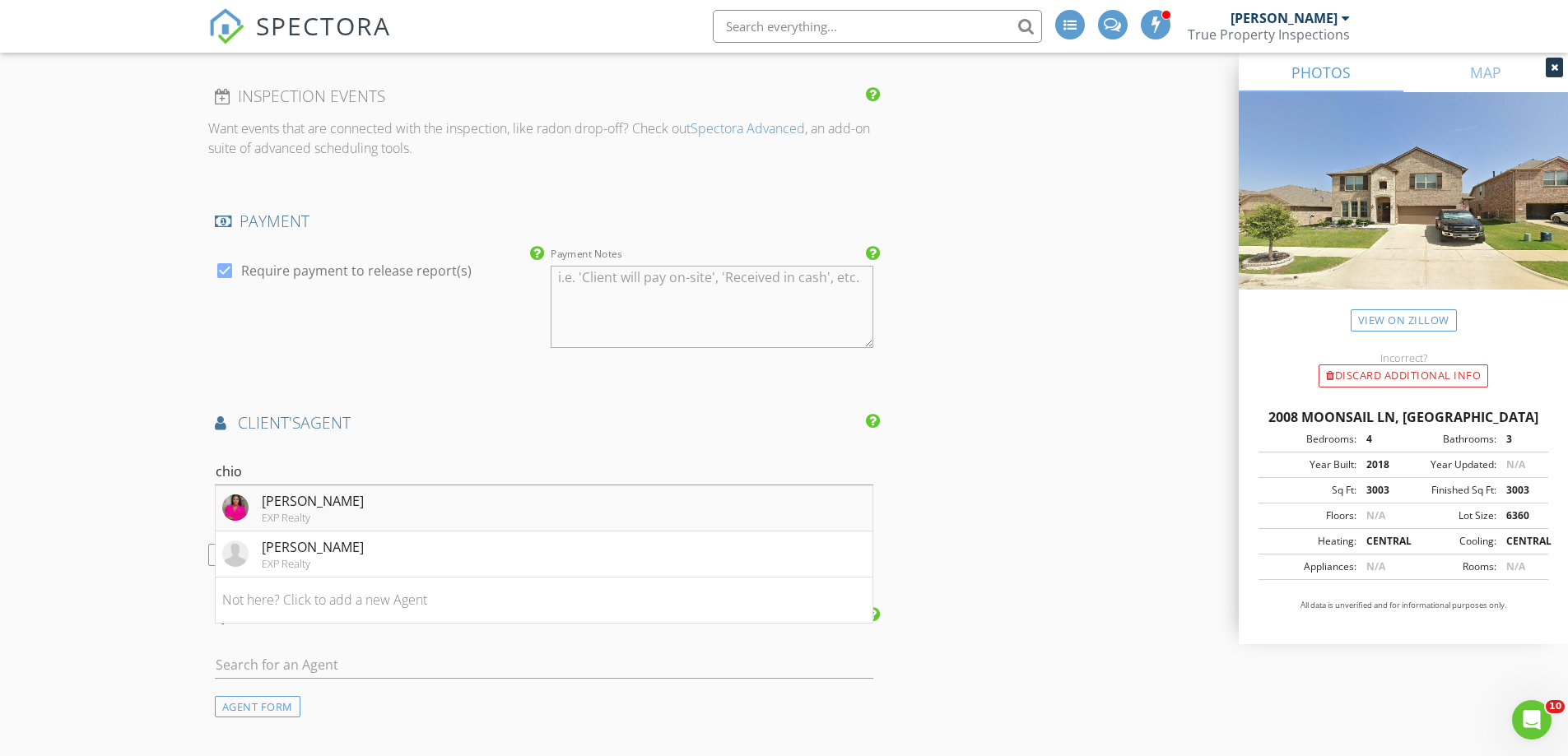
click at [338, 504] on div "[PERSON_NAME]" at bounding box center [312, 501] width 102 height 20
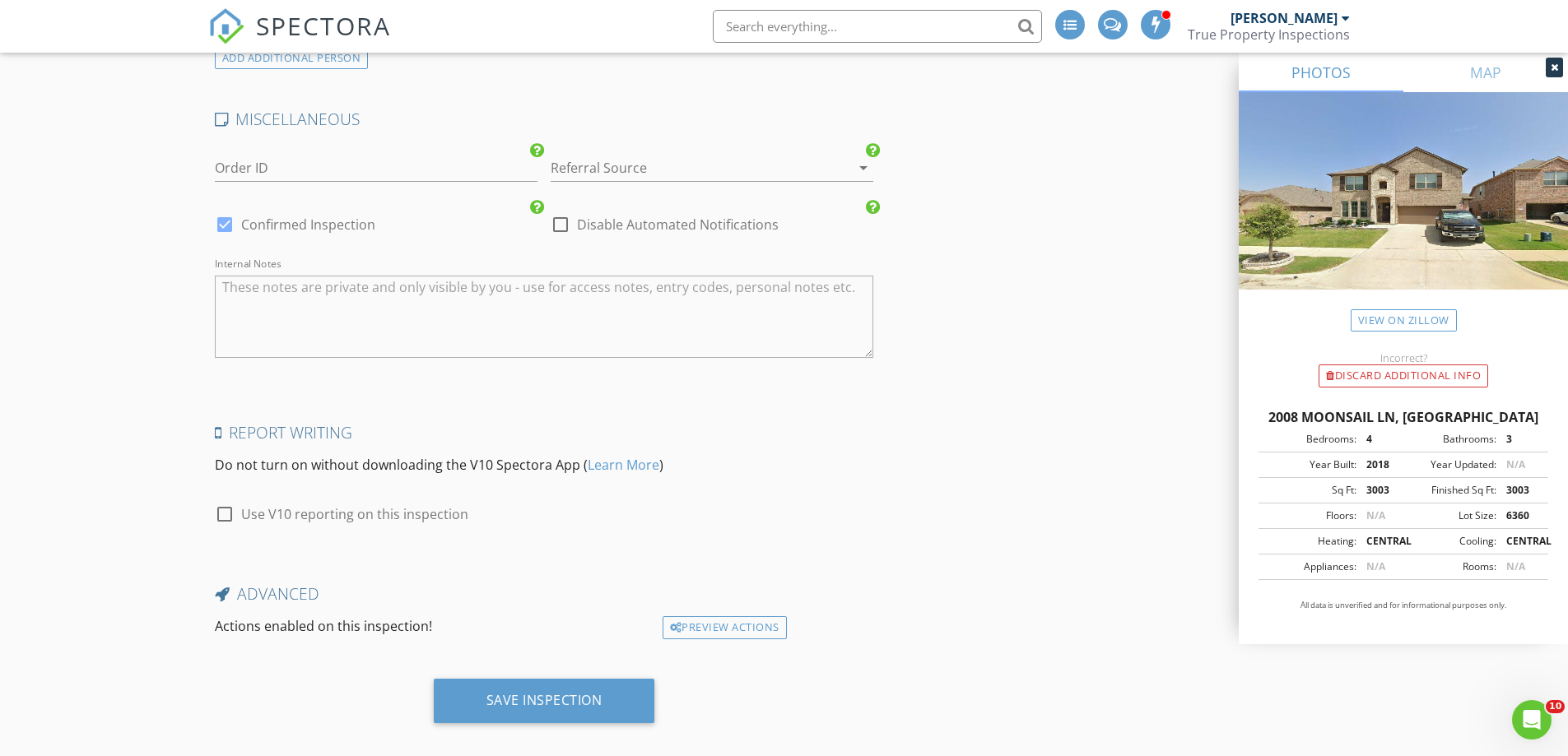
scroll to position [3069, 0]
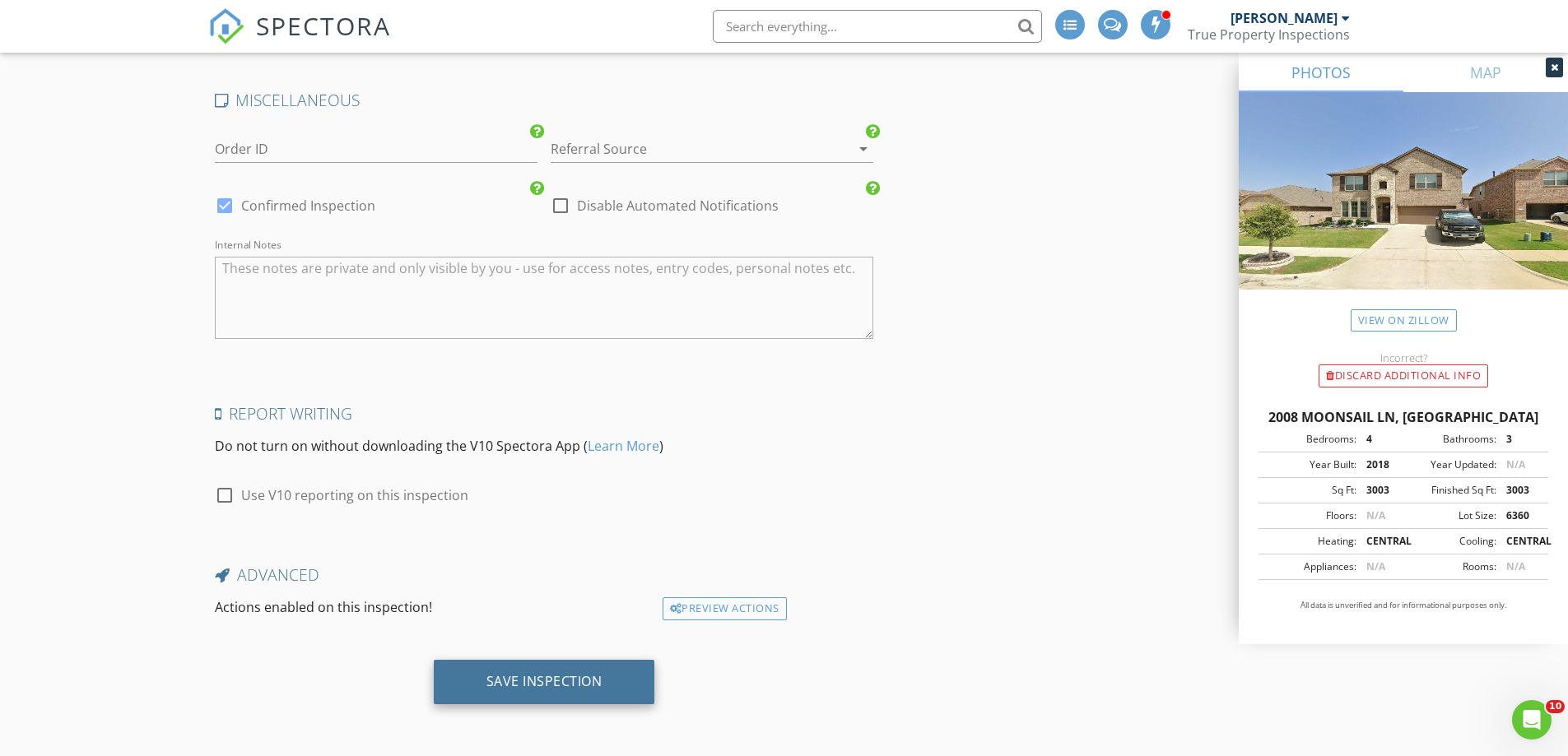
click at [527, 674] on div "Save Inspection" at bounding box center [544, 681] width 116 height 16
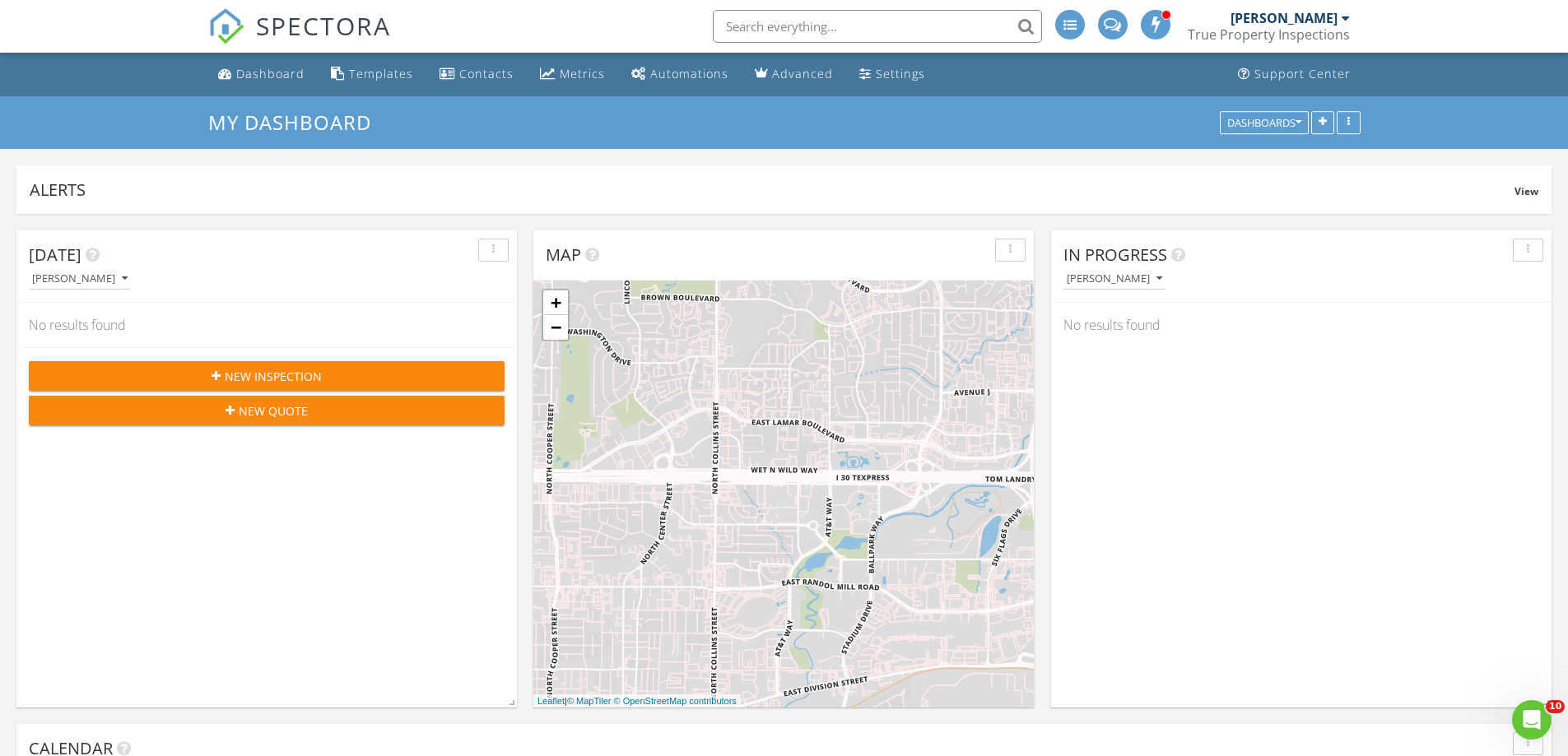
click at [1343, 19] on div at bounding box center [1346, 17] width 9 height 13
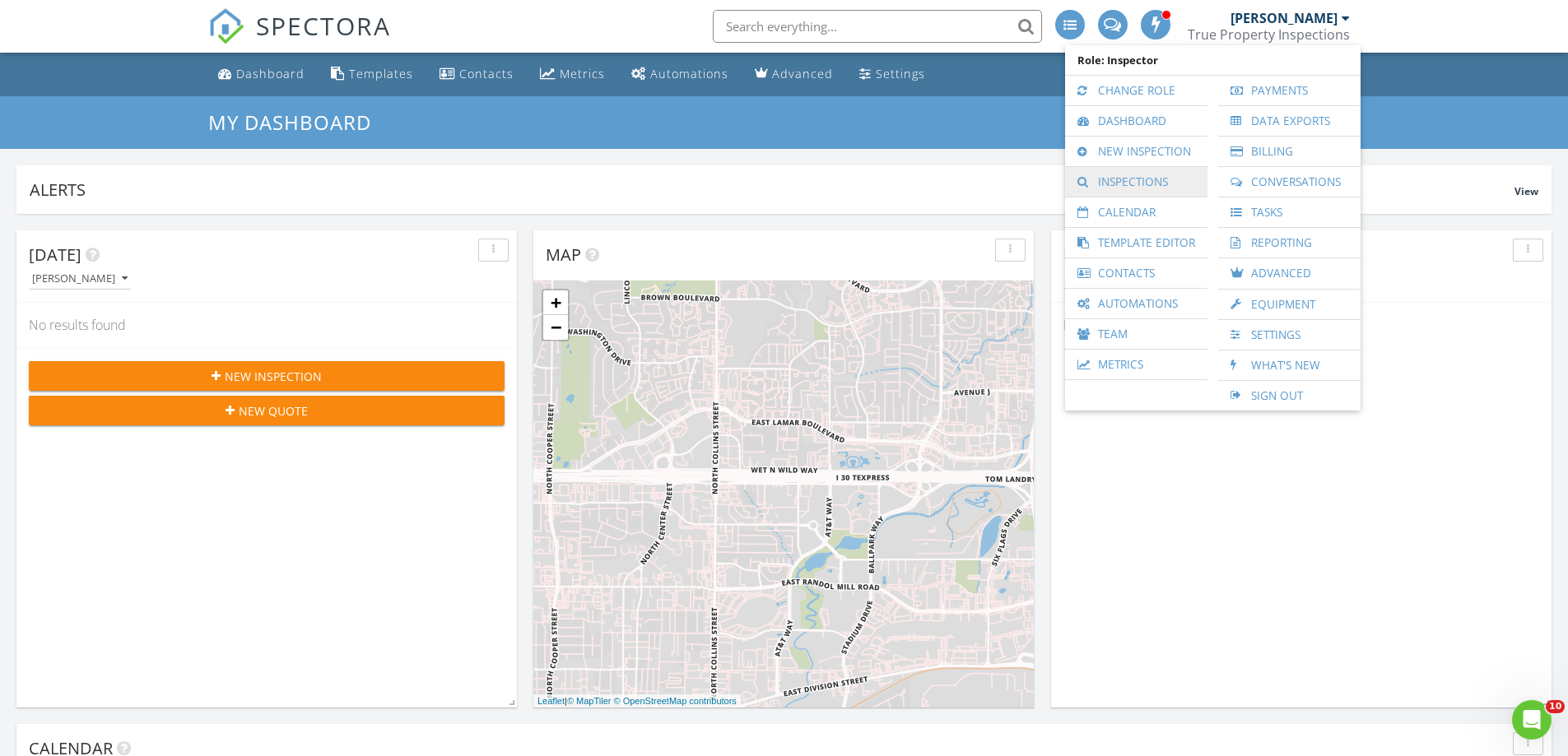
click at [1133, 182] on link "Inspections" at bounding box center [1136, 181] width 126 height 30
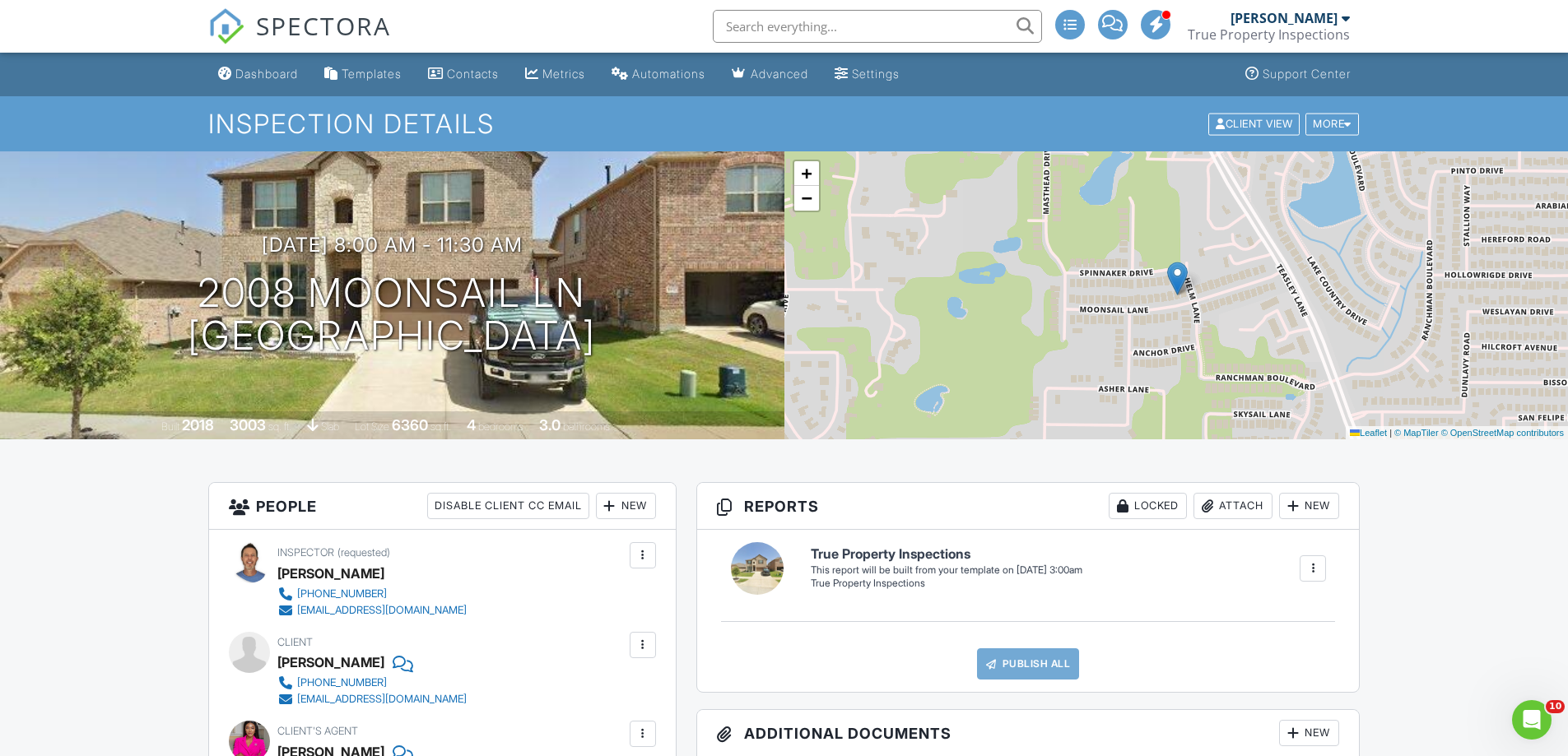
click at [1342, 20] on div at bounding box center [1346, 17] width 9 height 13
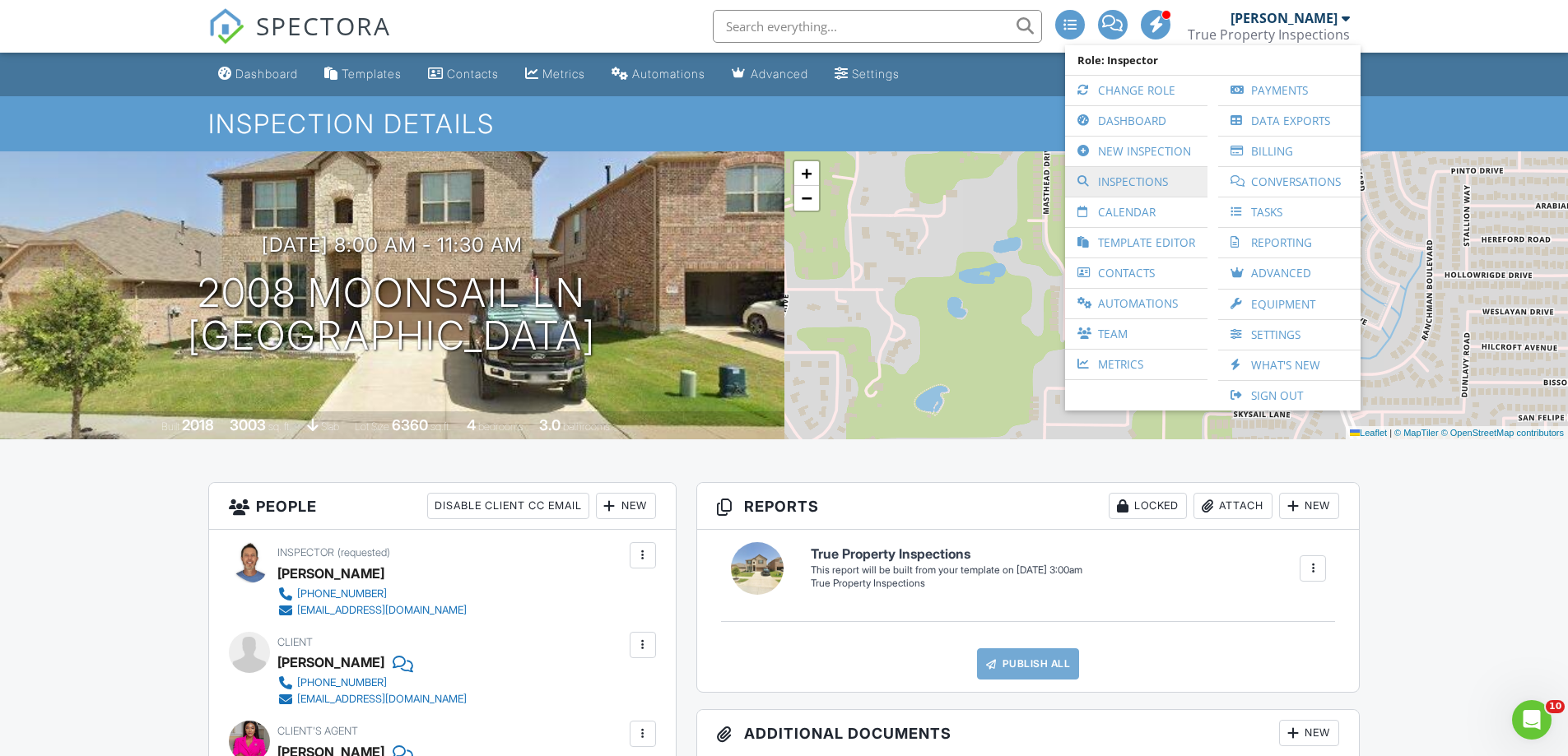
click at [1135, 181] on link "Inspections" at bounding box center [1136, 181] width 126 height 30
